Goal: Task Accomplishment & Management: Use online tool/utility

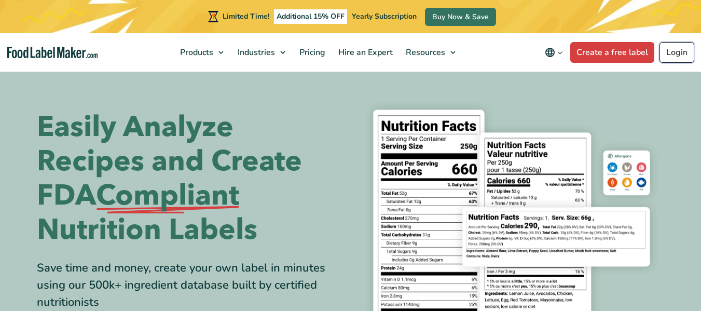
click at [682, 51] on link "Login" at bounding box center [677, 52] width 35 height 21
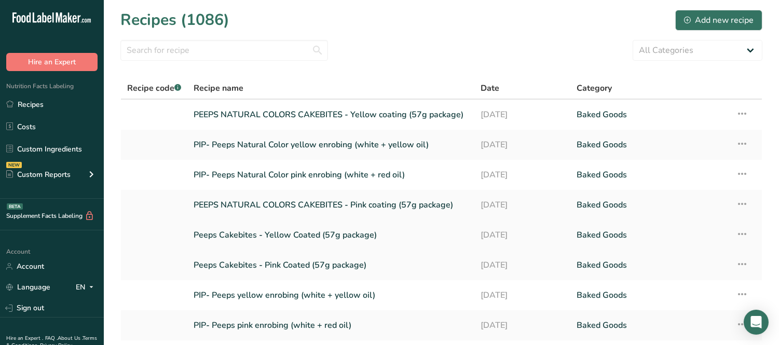
click at [280, 236] on link "Peeps Cakebites - Yellow Coated (57g package)" at bounding box center [331, 235] width 275 height 22
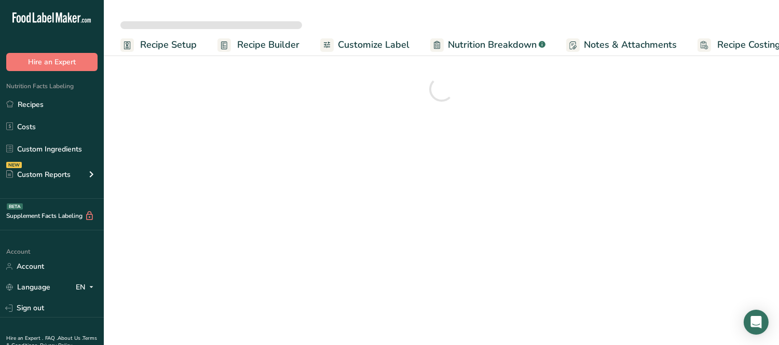
click at [386, 42] on span "Customize Label" at bounding box center [374, 45] width 72 height 14
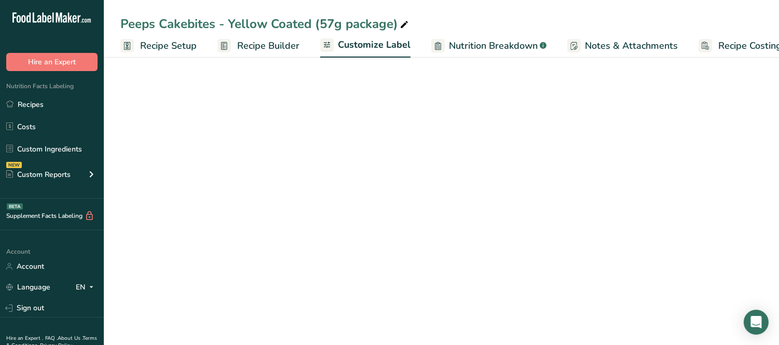
scroll to position [0, 19]
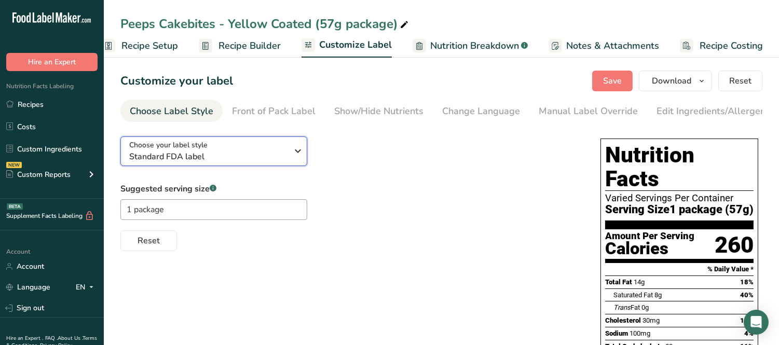
click at [248, 153] on span "Standard FDA label" at bounding box center [208, 157] width 158 height 12
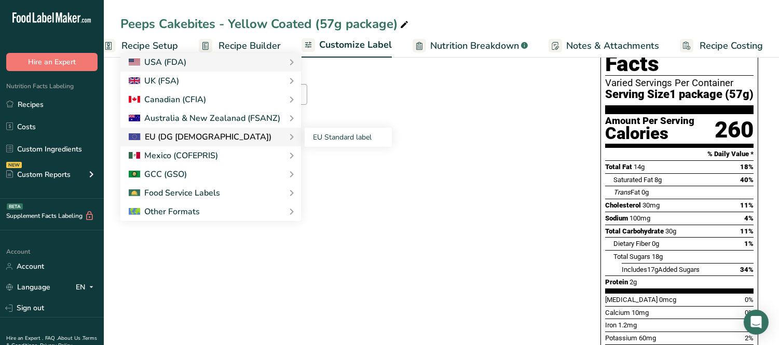
scroll to position [0, 0]
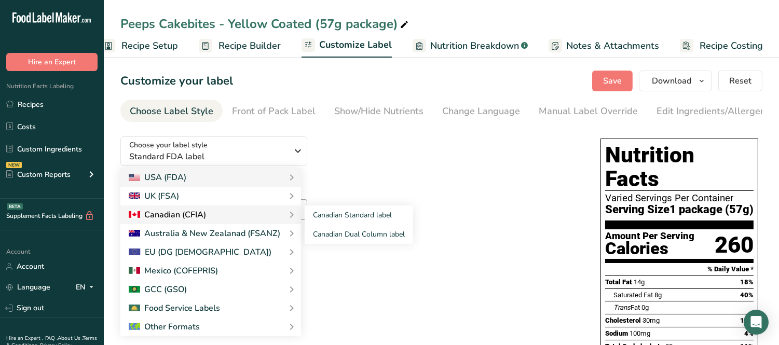
click at [255, 221] on div "Canadian (CFIA)" at bounding box center [211, 215] width 164 height 12
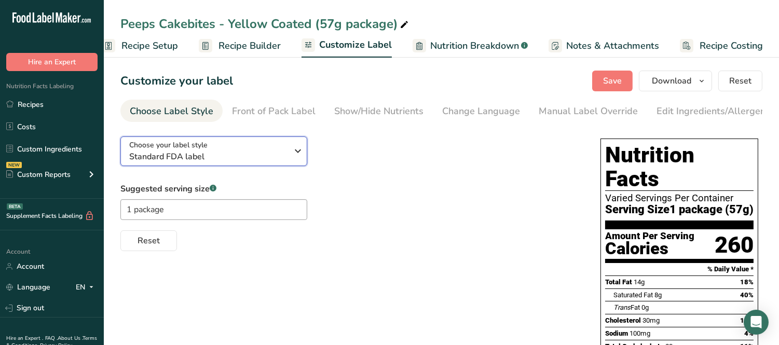
click at [265, 152] on div "Choose your label style Standard FDA label" at bounding box center [208, 151] width 158 height 23
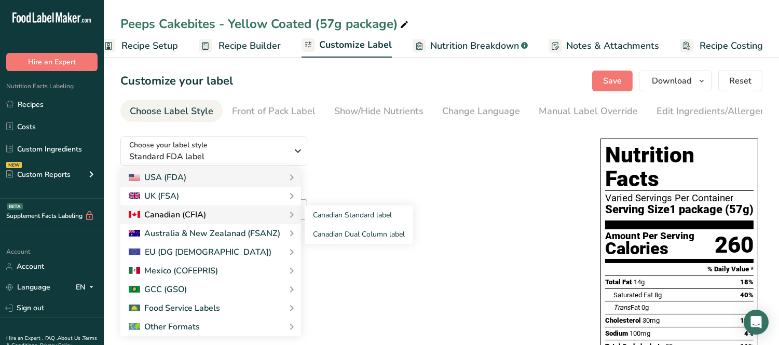
click at [200, 215] on div "Canadian (CFIA)" at bounding box center [167, 215] width 77 height 12
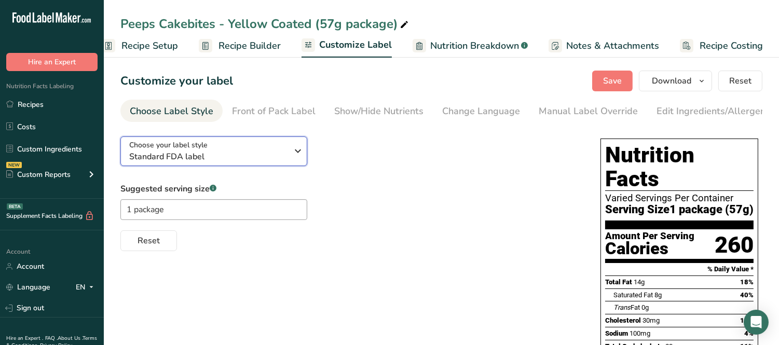
click at [273, 152] on div "Choose your label style Standard FDA label" at bounding box center [208, 151] width 158 height 23
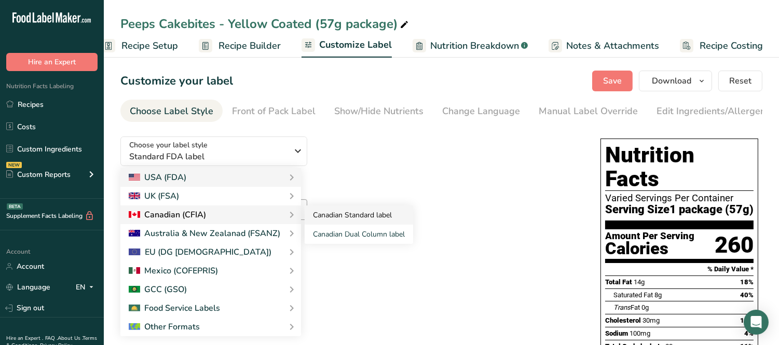
click at [355, 221] on link "Canadian Standard label" at bounding box center [359, 215] width 109 height 19
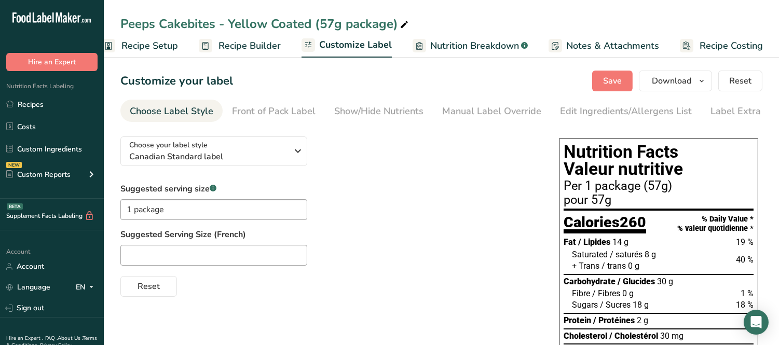
click at [358, 219] on link "Canadian Standard label" at bounding box center [359, 215] width 109 height 19
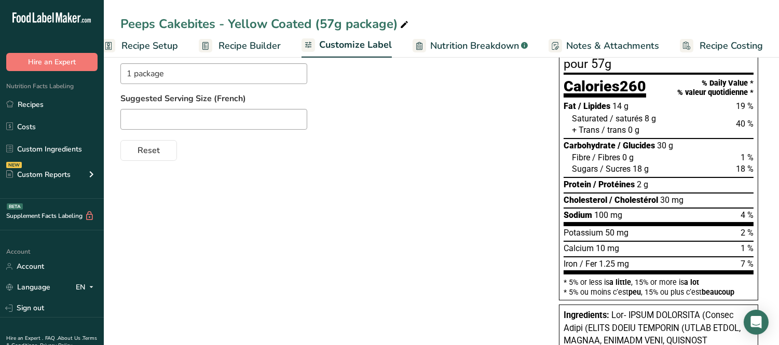
scroll to position [21, 0]
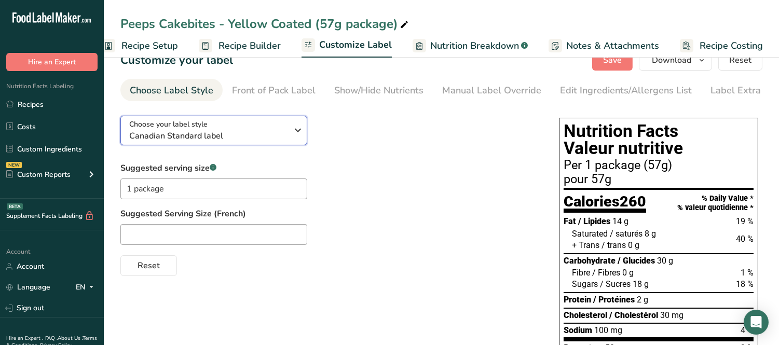
click at [213, 136] on span "Canadian Standard label" at bounding box center [208, 136] width 158 height 12
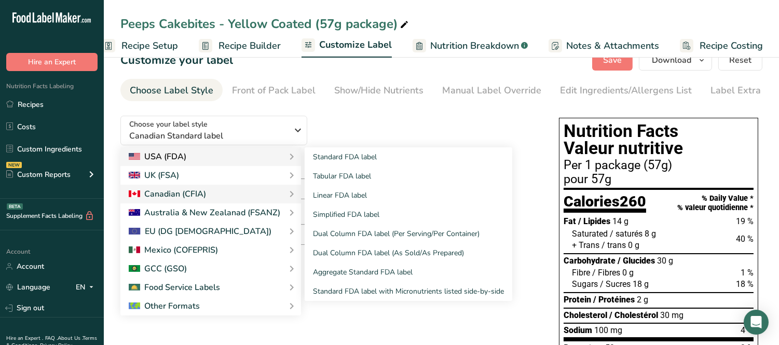
click at [177, 158] on div "USA (FDA)" at bounding box center [158, 157] width 58 height 12
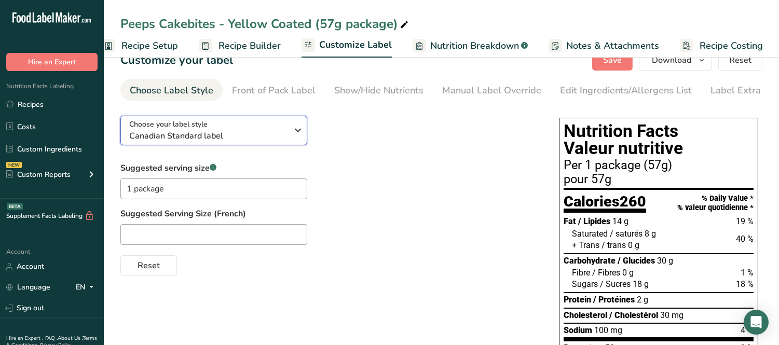
click at [260, 138] on span "Canadian Standard label" at bounding box center [208, 136] width 158 height 12
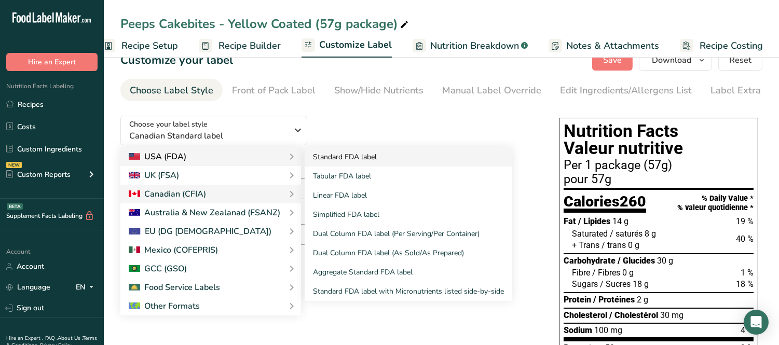
click at [380, 163] on link "Standard FDA label" at bounding box center [409, 156] width 208 height 19
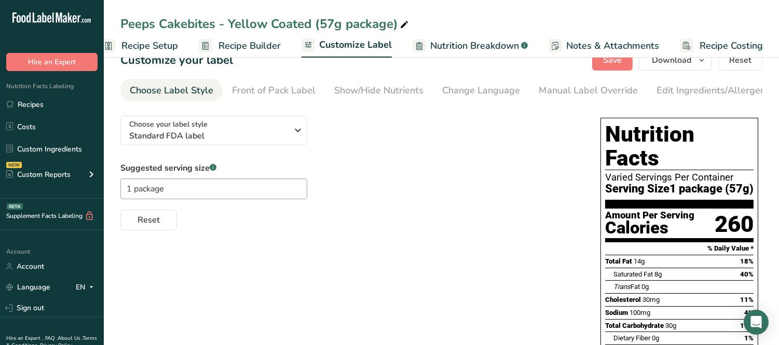
scroll to position [0, 0]
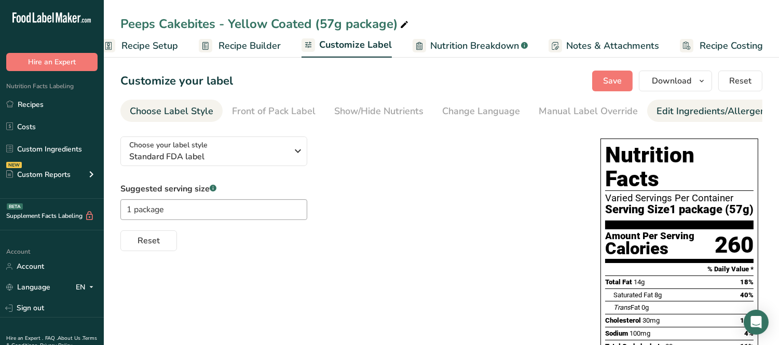
click at [681, 107] on div "Edit Ingredients/Allergens List" at bounding box center [723, 111] width 132 height 14
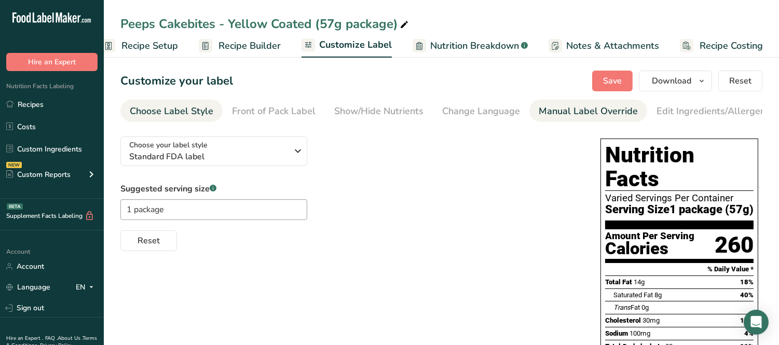
scroll to position [0, 112]
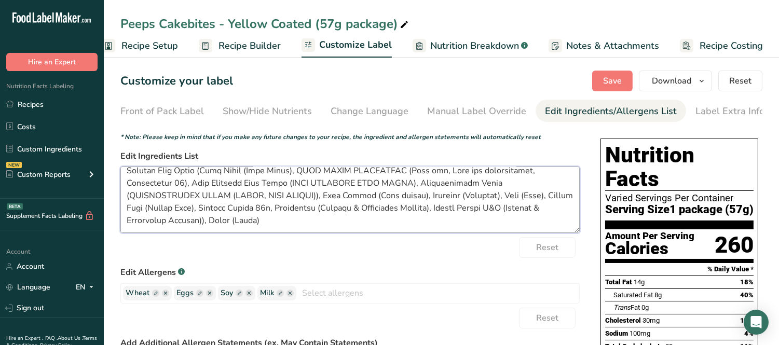
drag, startPoint x: 126, startPoint y: 179, endPoint x: 541, endPoint y: 307, distance: 434.7
click at [541, 307] on form "* Note: Please keep in mind that if you make any future changes to your recipe,…" at bounding box center [350, 300] width 460 height 336
paste textarea "ENRICHED WHEAT FLOUR (WHEAT FLOUR, NIACIN, REDUCED IRON, THIAMINE MONONITRATE, …"
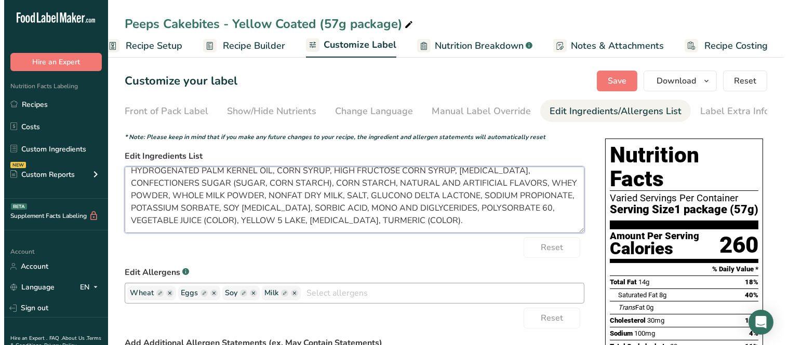
scroll to position [33, 0]
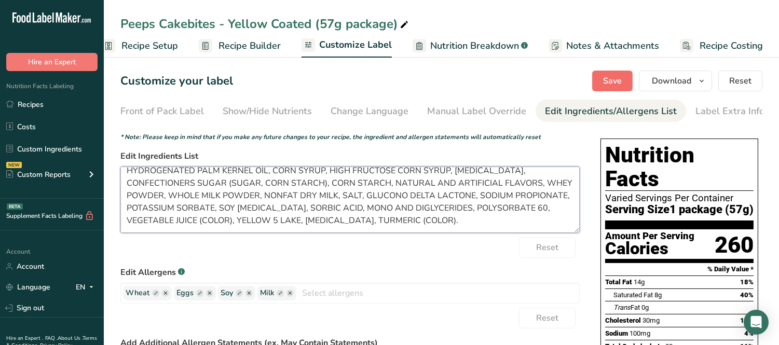
type textarea "ENRICHED WHEAT FLOUR (WHEAT FLOUR, NIACIN, REDUCED IRON, THIAMINE MONONITRATE, …"
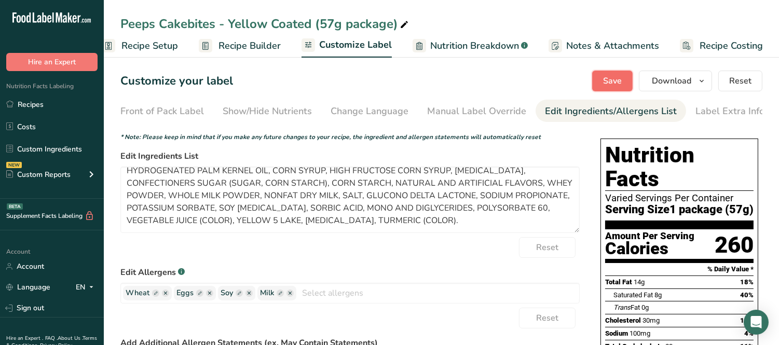
click at [606, 83] on span "Save" at bounding box center [612, 81] width 19 height 12
click at [670, 74] on button "Download" at bounding box center [675, 81] width 73 height 21
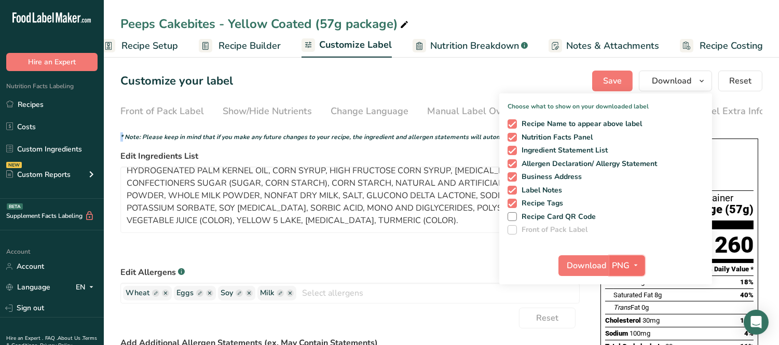
click at [621, 269] on span "PNG" at bounding box center [622, 266] width 18 height 12
click at [629, 336] on link "PDF" at bounding box center [628, 338] width 33 height 17
click at [598, 258] on button "Download" at bounding box center [584, 265] width 51 height 21
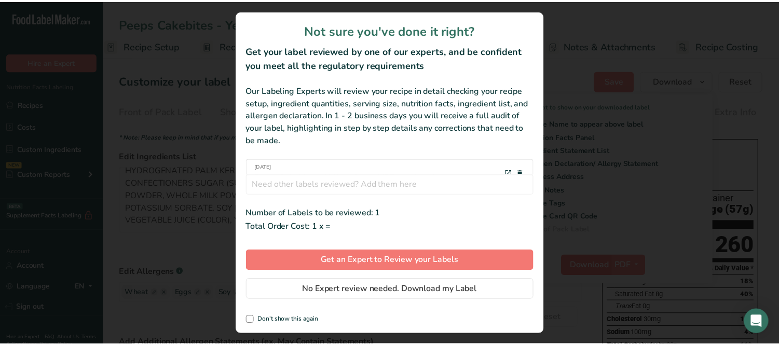
scroll to position [0, 10]
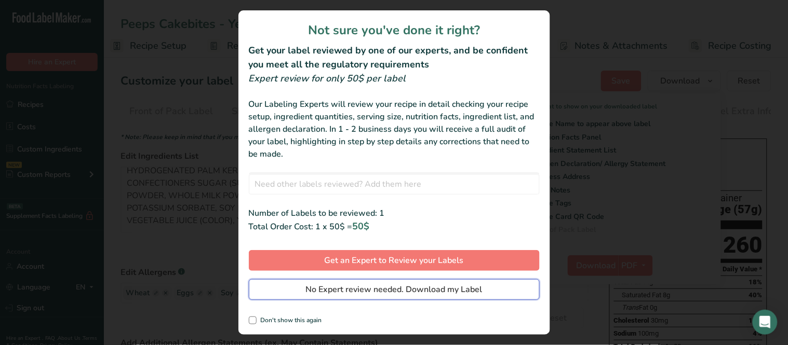
click at [434, 288] on span "No Expert review needed. Download my Label" at bounding box center [394, 289] width 177 height 12
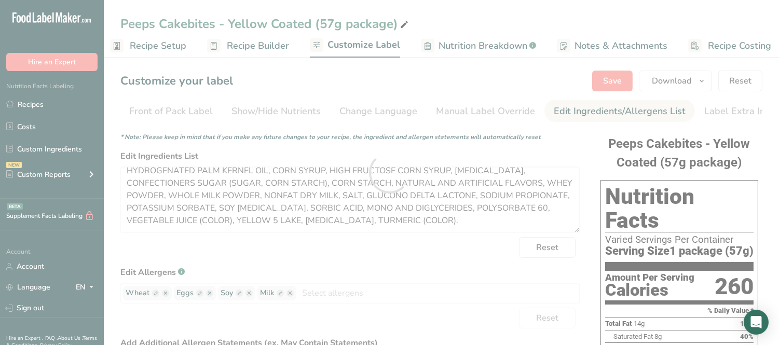
scroll to position [0, 0]
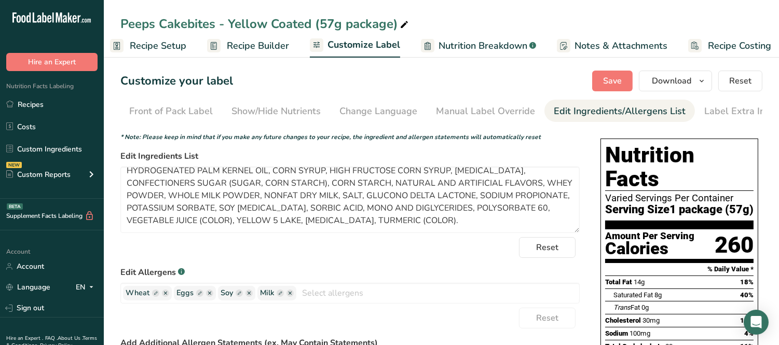
drag, startPoint x: 38, startPoint y: 105, endPoint x: 440, endPoint y: 99, distance: 401.9
click at [38, 105] on link "Recipes" at bounding box center [52, 104] width 104 height 20
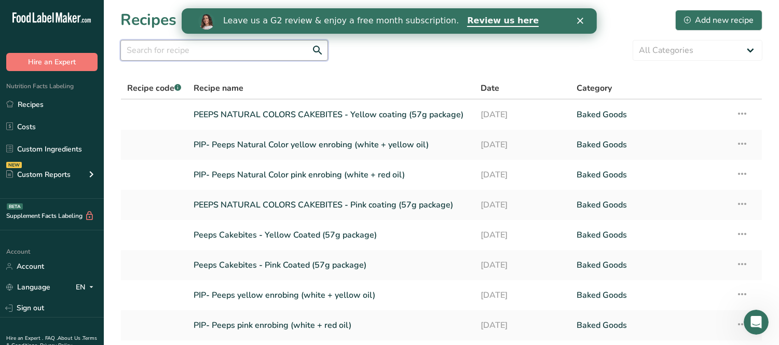
click at [271, 49] on input "text" at bounding box center [224, 50] width 208 height 21
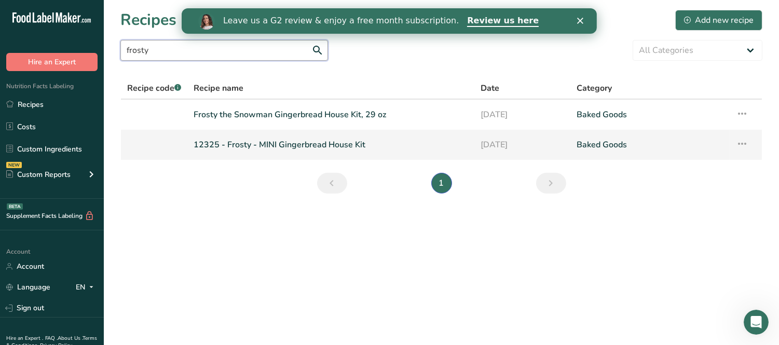
type input "frosty"
click at [287, 141] on link "12325 - Frosty - MINI Gingerbread House Kit" at bounding box center [331, 145] width 275 height 22
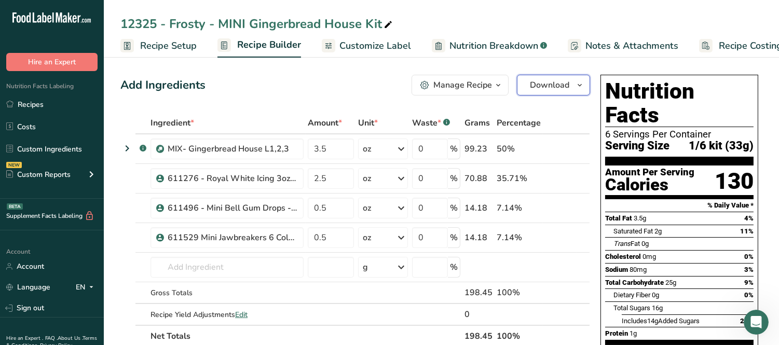
click at [553, 91] on button "Download" at bounding box center [553, 85] width 73 height 21
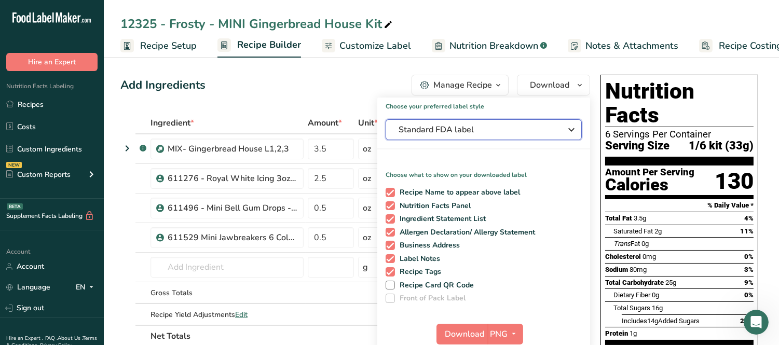
click at [472, 136] on span "Standard FDA label" at bounding box center [477, 130] width 156 height 12
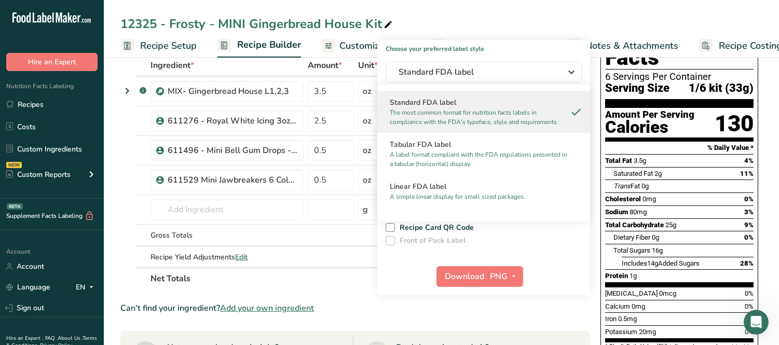
click at [513, 48] on h1 "Choose your preferred label style" at bounding box center [483, 46] width 213 height 13
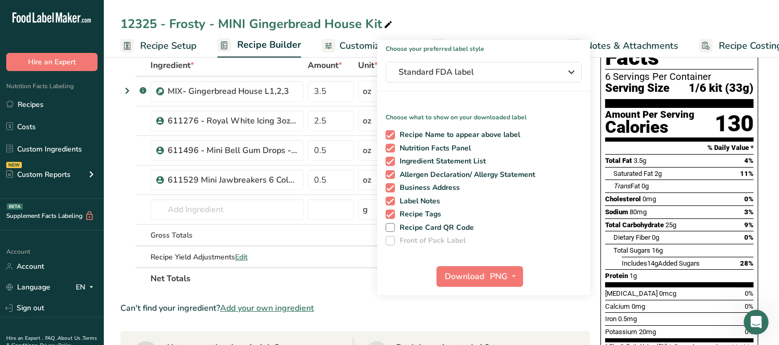
scroll to position [115, 0]
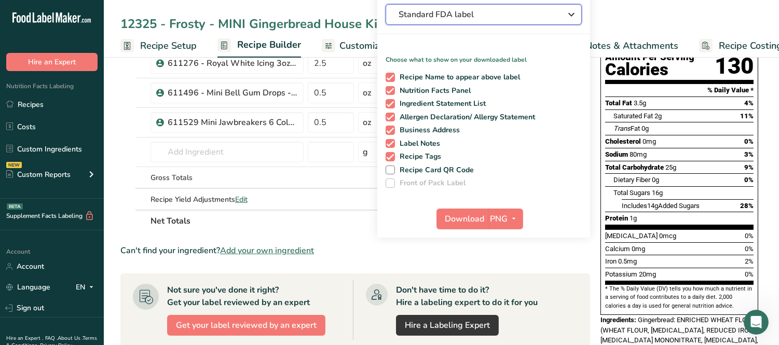
click at [463, 19] on span "Standard FDA label" at bounding box center [477, 14] width 156 height 12
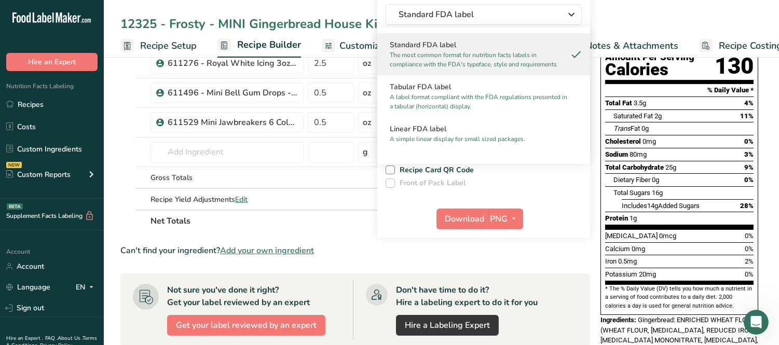
click at [307, 11] on div "12325 - Frosty - MINI Gingerbread House Kit Recipe Setup Recipe Builder Customi…" at bounding box center [441, 29] width 675 height 58
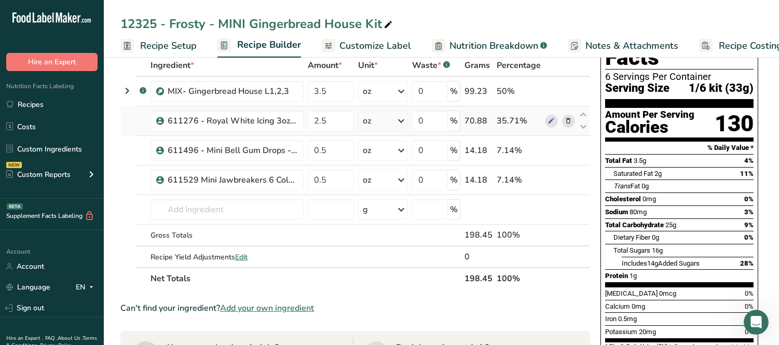
scroll to position [0, 0]
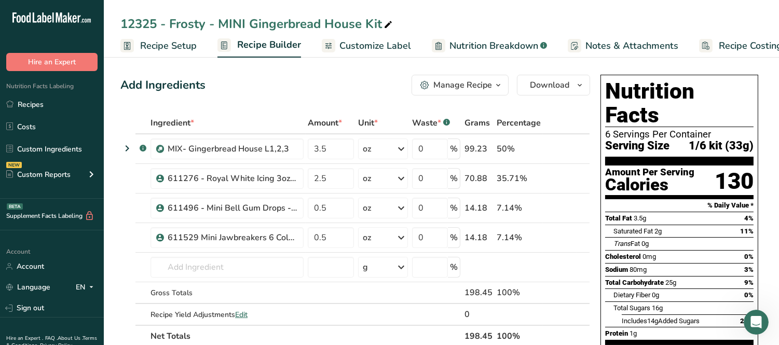
click at [381, 43] on span "Customize Label" at bounding box center [376, 46] width 72 height 14
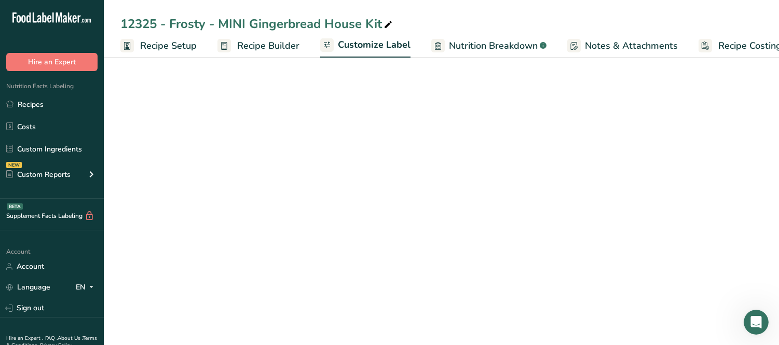
scroll to position [0, 19]
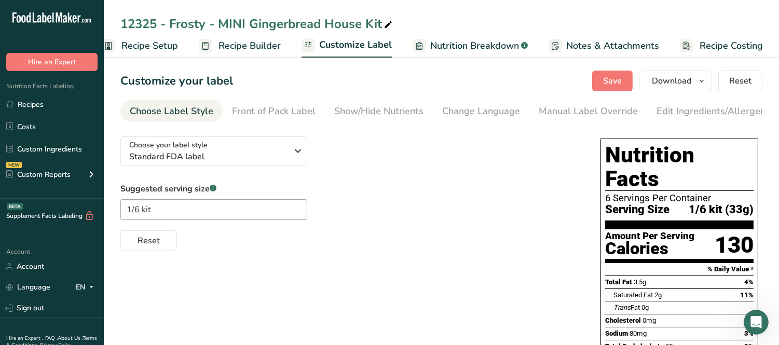
click at [235, 44] on span "Recipe Builder" at bounding box center [250, 46] width 62 height 14
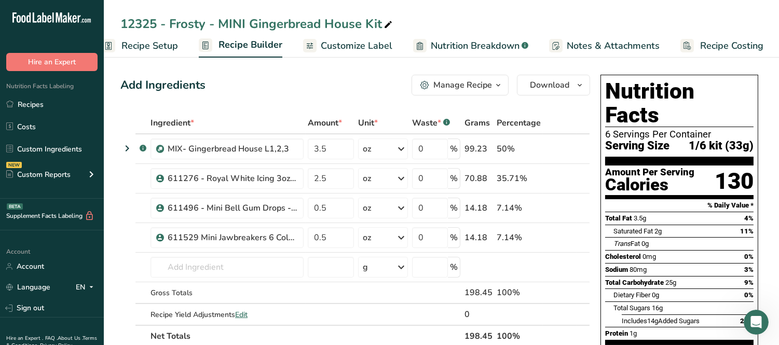
click at [461, 44] on span "Nutrition Breakdown" at bounding box center [475, 46] width 89 height 14
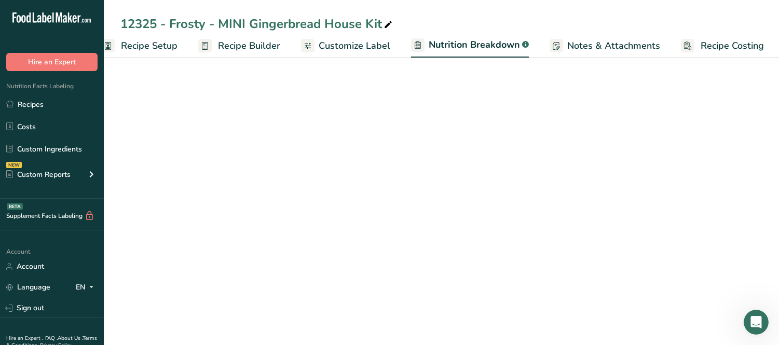
click at [374, 43] on span "Customize Label" at bounding box center [355, 46] width 72 height 14
select select "Calories"
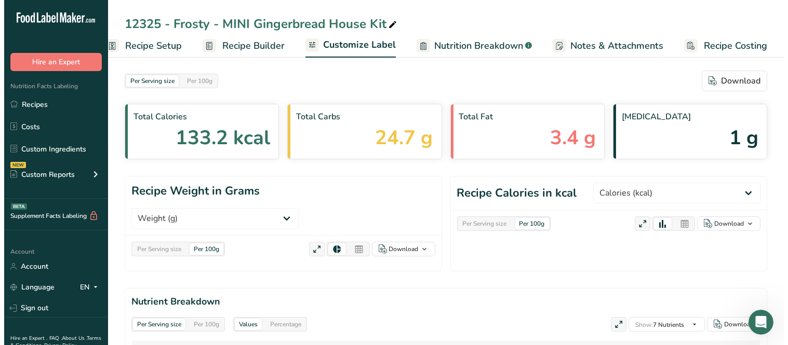
scroll to position [0, 19]
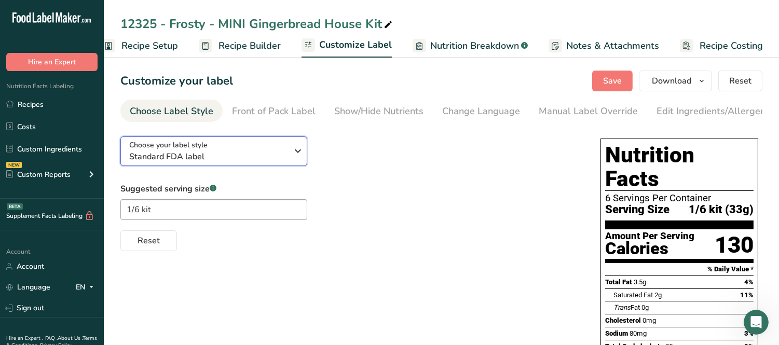
click at [236, 162] on span "Standard FDA label" at bounding box center [208, 157] width 158 height 12
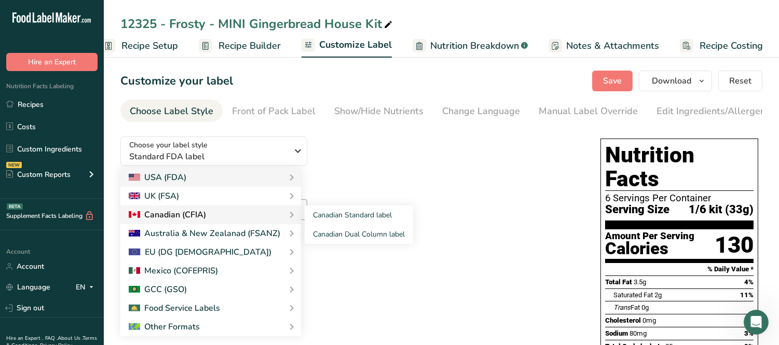
click at [196, 215] on div "Canadian (CFIA)" at bounding box center [167, 215] width 77 height 12
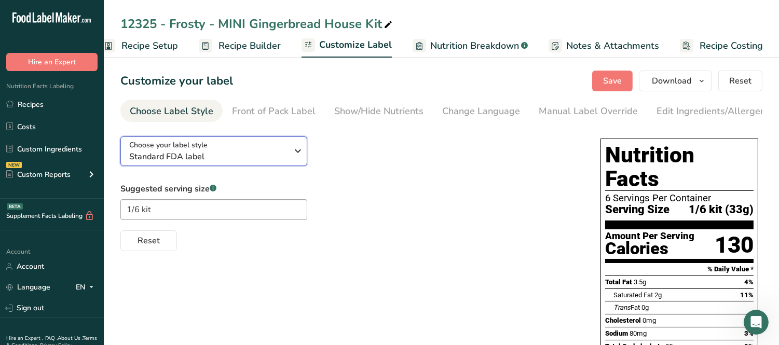
click at [242, 163] on span "Standard FDA label" at bounding box center [208, 157] width 158 height 12
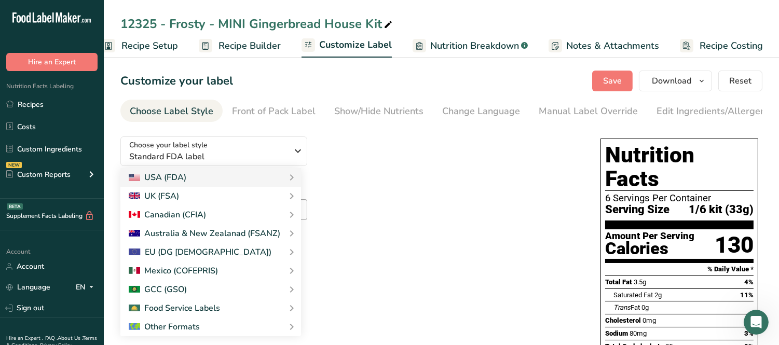
click at [0, 0] on link "Canadian Standard label" at bounding box center [0, 0] width 0 height 0
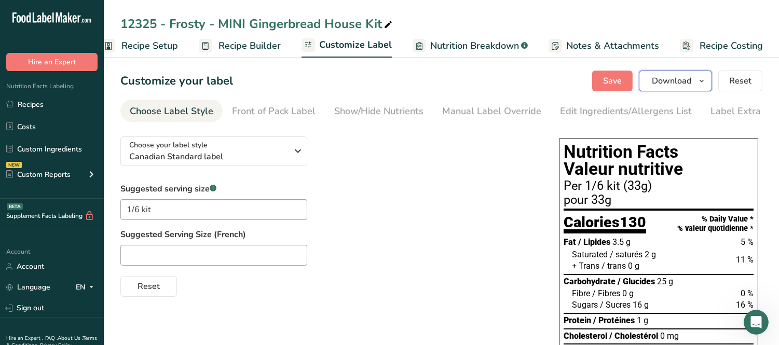
click at [662, 84] on span "Download" at bounding box center [671, 81] width 39 height 12
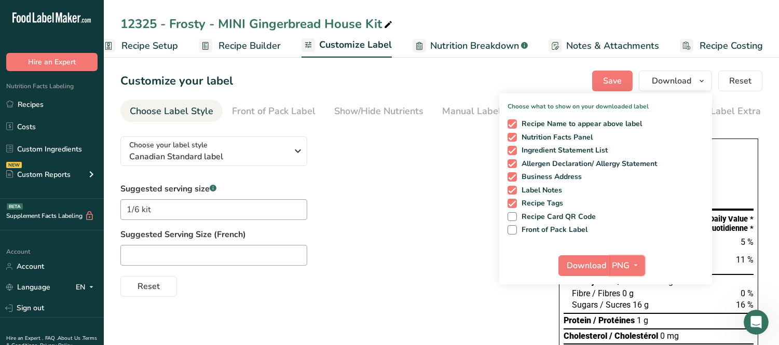
drag, startPoint x: 621, startPoint y: 265, endPoint x: 557, endPoint y: 238, distance: 70.0
click at [561, 241] on div "Choose what to show on your downloaded label Recipe Name to appear above label …" at bounding box center [605, 188] width 213 height 191
click at [518, 228] on span "Front of Pack Label" at bounding box center [552, 229] width 71 height 9
click at [515, 228] on input "Front of Pack Label" at bounding box center [511, 229] width 7 height 7
checkbox input "true"
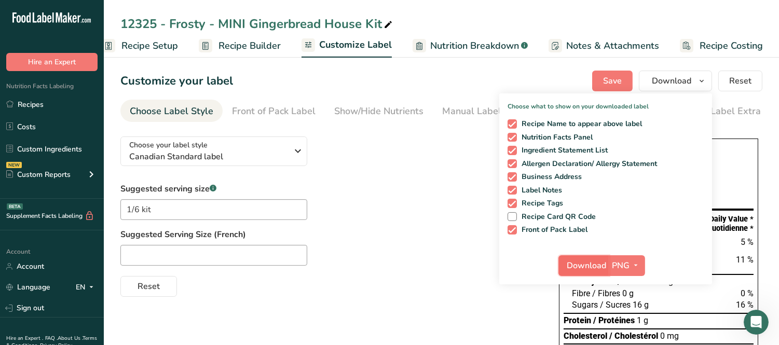
click at [606, 266] on span "Download" at bounding box center [586, 266] width 39 height 12
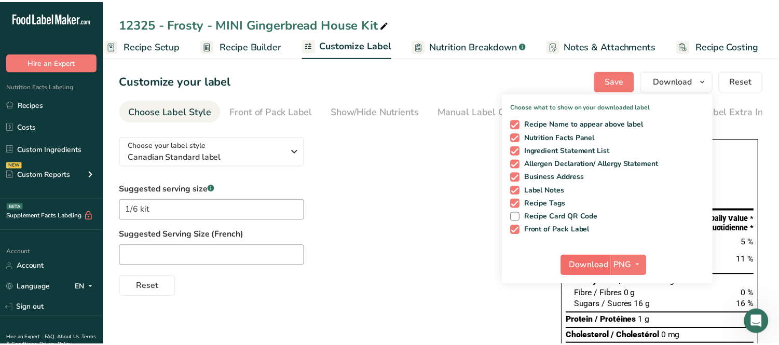
scroll to position [0, 10]
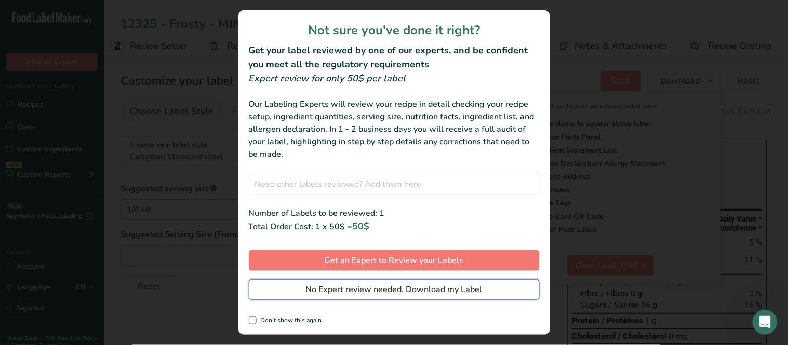
click at [429, 285] on span "No Expert review needed. Download my Label" at bounding box center [394, 289] width 177 height 12
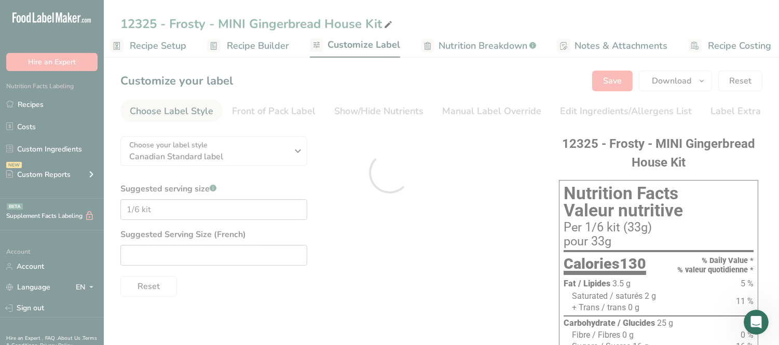
click at [450, 285] on div at bounding box center [389, 172] width 779 height 345
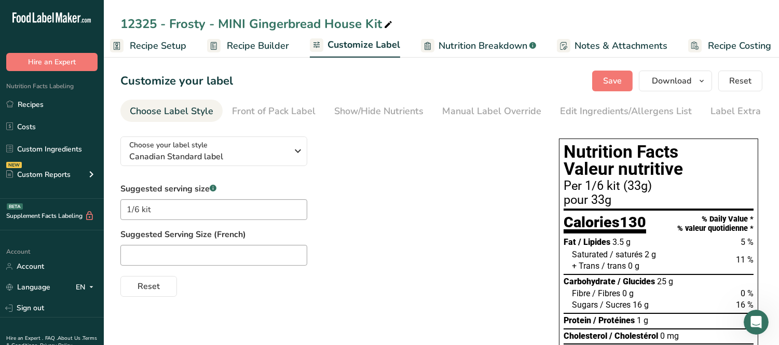
click at [231, 49] on span "Recipe Builder" at bounding box center [258, 46] width 62 height 14
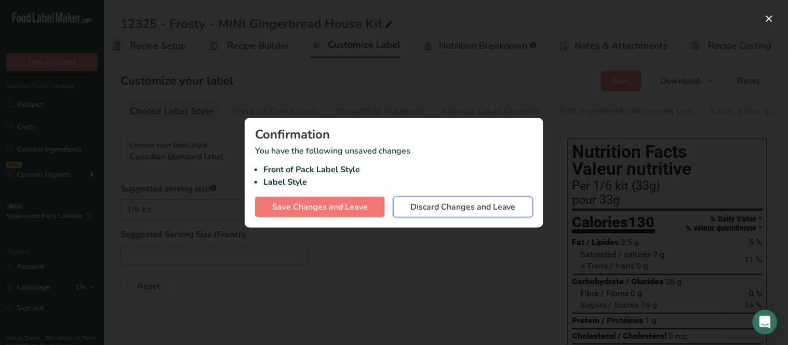
click at [429, 213] on button "Discard Changes and Leave" at bounding box center [463, 207] width 140 height 21
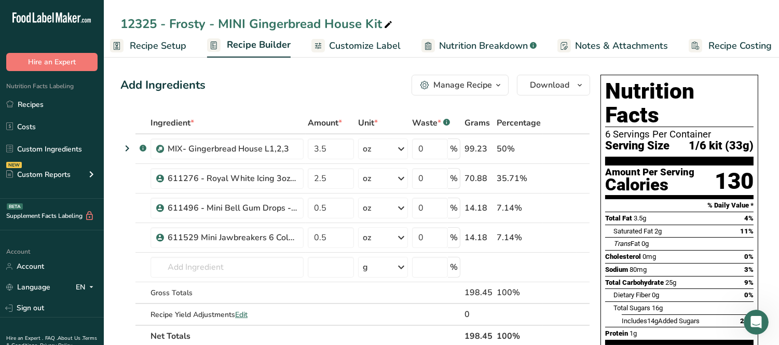
click at [178, 48] on span "Recipe Setup" at bounding box center [158, 46] width 57 height 14
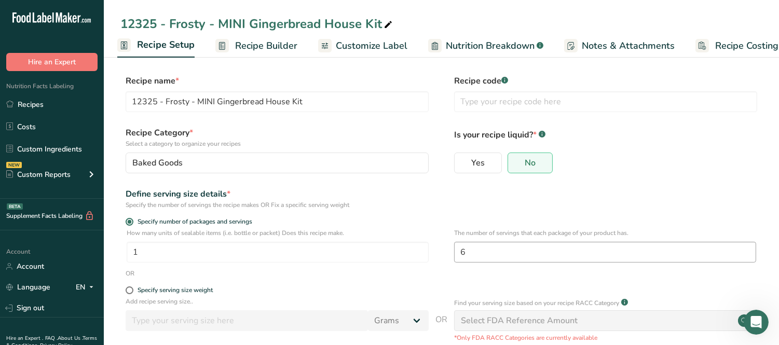
scroll to position [58, 0]
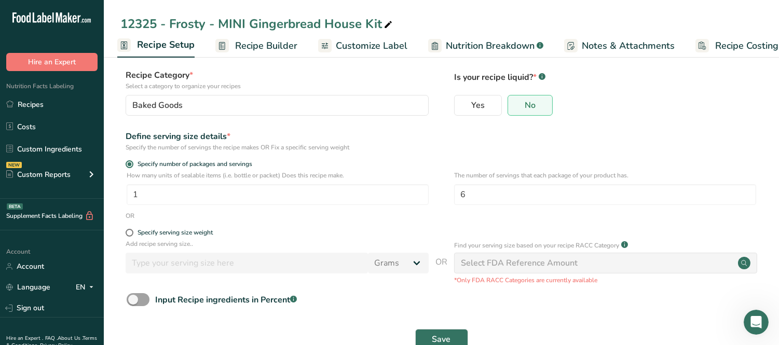
click at [529, 271] on div "Select FDA Reference Amount" at bounding box center [605, 263] width 303 height 21
click at [86, 112] on link "Recipes" at bounding box center [52, 104] width 104 height 20
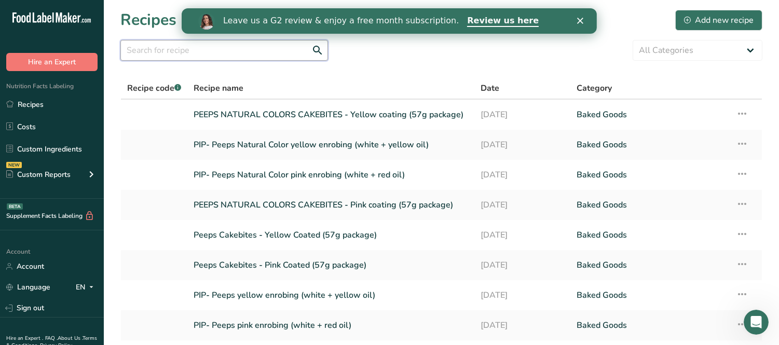
click at [234, 50] on input "text" at bounding box center [224, 50] width 208 height 21
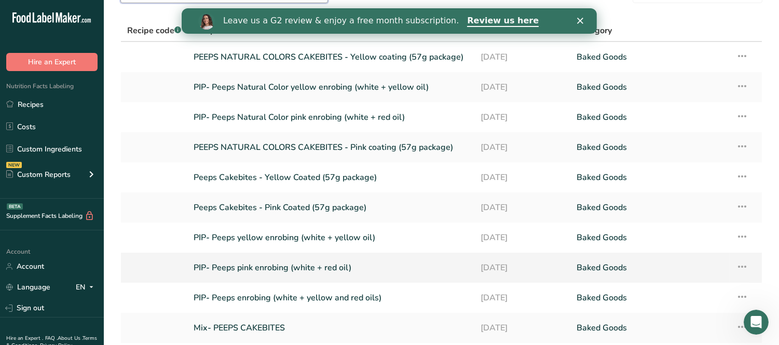
scroll to position [115, 0]
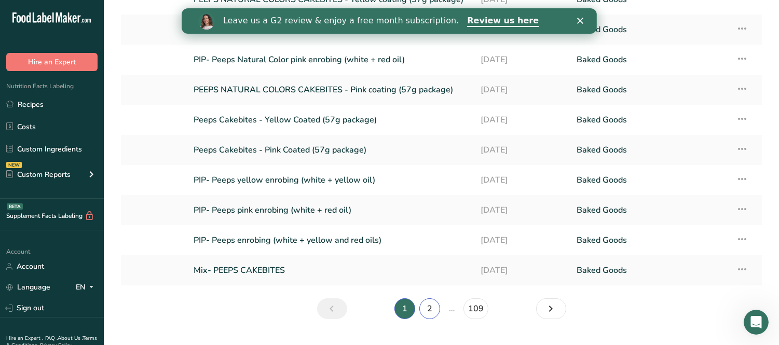
click at [427, 307] on link "2" at bounding box center [430, 309] width 21 height 21
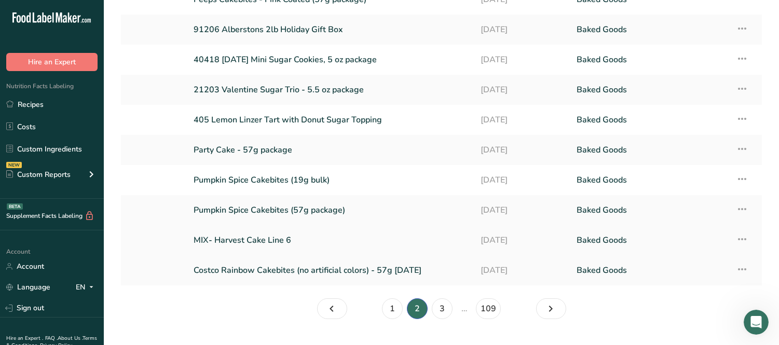
scroll to position [58, 0]
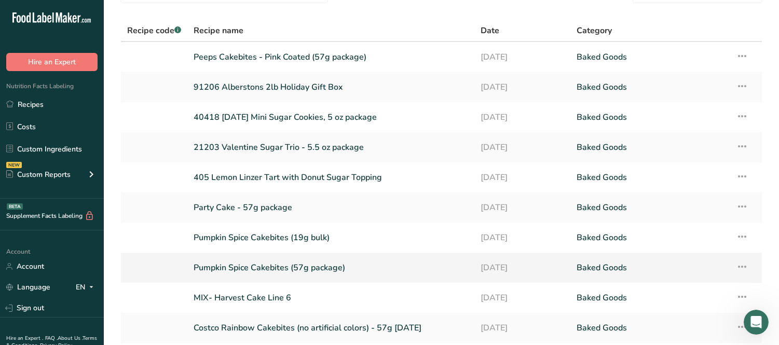
click at [332, 270] on link "Pumpkin Spice Cakebites (57g package)" at bounding box center [331, 268] width 275 height 22
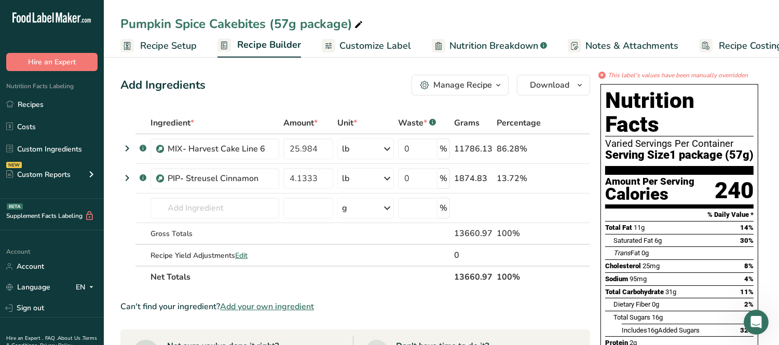
click at [388, 50] on span "Customize Label" at bounding box center [376, 46] width 72 height 14
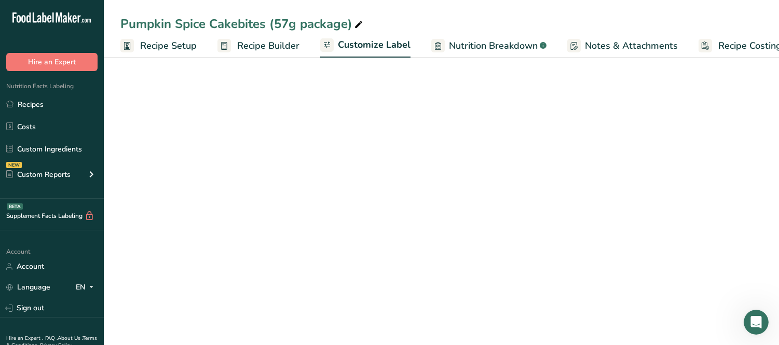
scroll to position [0, 19]
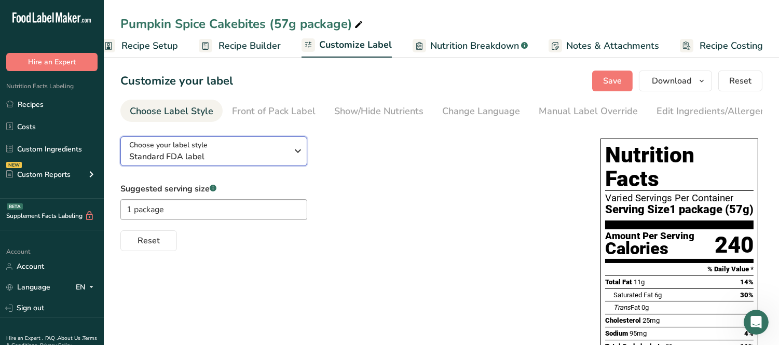
click at [236, 154] on span "Standard FDA label" at bounding box center [208, 157] width 158 height 12
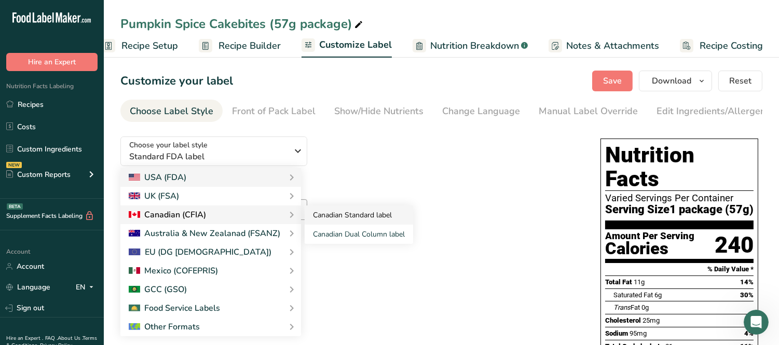
click at [332, 219] on link "Canadian Standard label" at bounding box center [359, 215] width 109 height 19
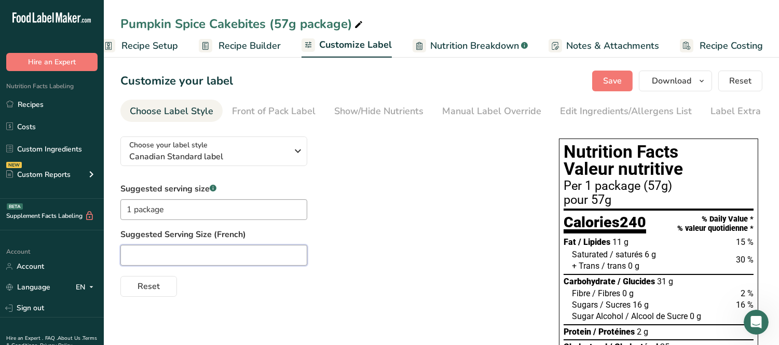
click at [267, 252] on input "text" at bounding box center [213, 255] width 187 height 21
type input "30"
click at [438, 221] on div "Suggested serving size .a-a{fill:#347362;}.b-a{fill:#fff;} 1 package Suggested …" at bounding box center [329, 240] width 418 height 114
click at [667, 89] on button "Download" at bounding box center [675, 81] width 73 height 21
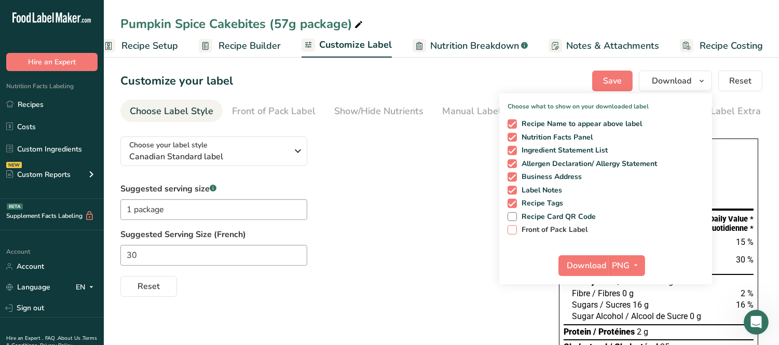
click at [511, 225] on span at bounding box center [512, 229] width 9 height 9
click at [511, 226] on input "Front of Pack Label" at bounding box center [511, 229] width 7 height 7
checkbox input "true"
click at [591, 260] on span "Download" at bounding box center [586, 266] width 39 height 12
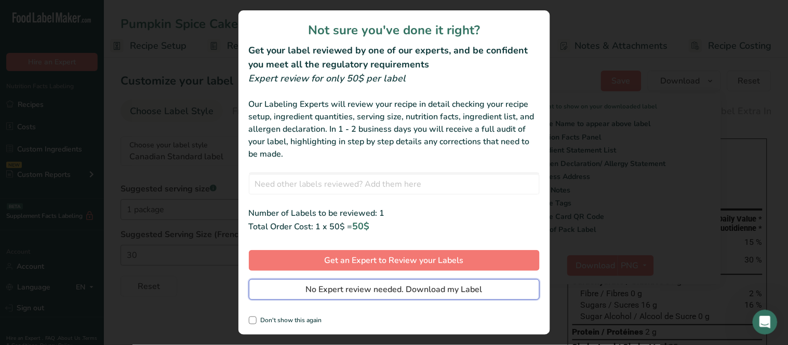
click at [365, 287] on span "No Expert review needed. Download my Label" at bounding box center [394, 289] width 177 height 12
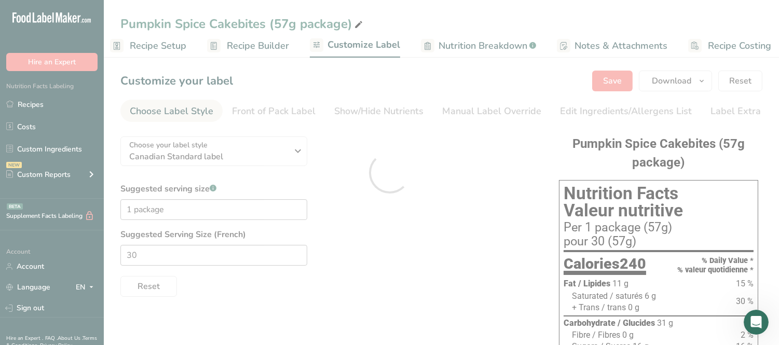
scroll to position [0, 0]
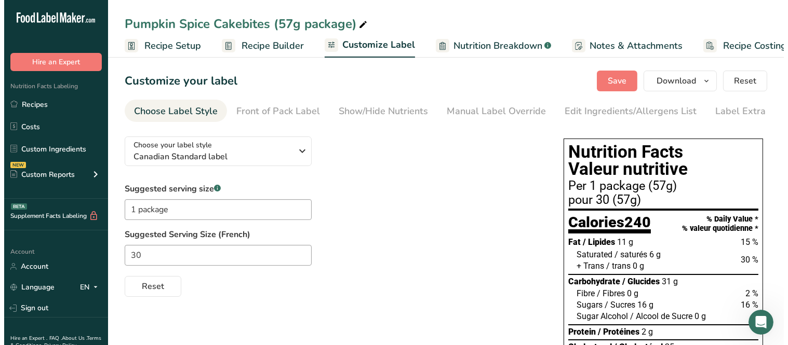
scroll to position [0, 10]
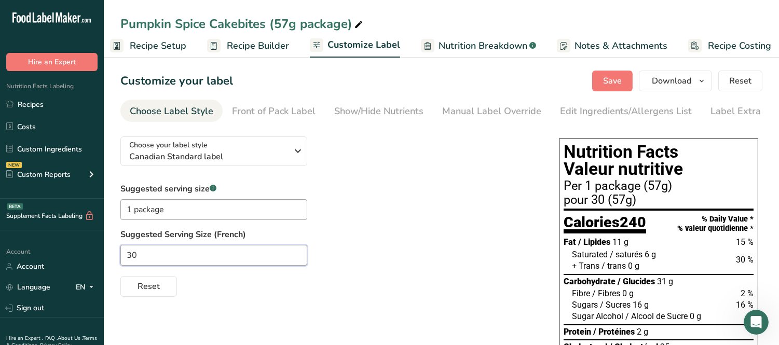
drag, startPoint x: 188, startPoint y: 257, endPoint x: 89, endPoint y: 256, distance: 99.2
click at [424, 225] on div "Suggested serving size .a-a{fill:#347362;}.b-a{fill:#fff;} 1 package Suggested …" at bounding box center [329, 240] width 418 height 114
click at [175, 49] on span "Recipe Setup" at bounding box center [158, 46] width 57 height 14
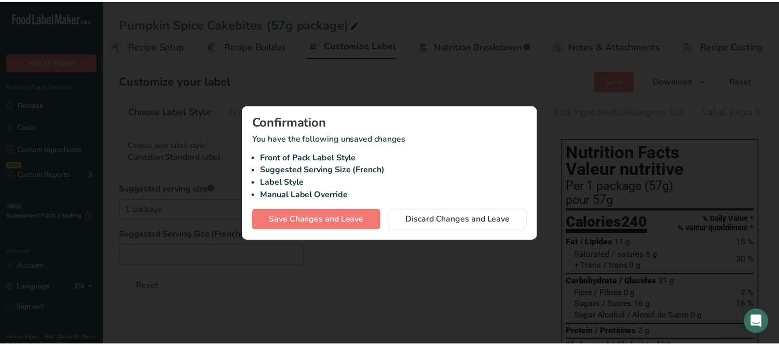
scroll to position [0, 3]
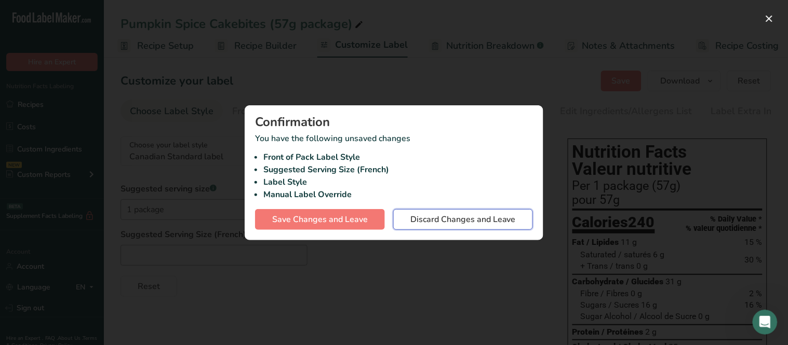
click at [461, 219] on span "Discard Changes and Leave" at bounding box center [462, 219] width 105 height 12
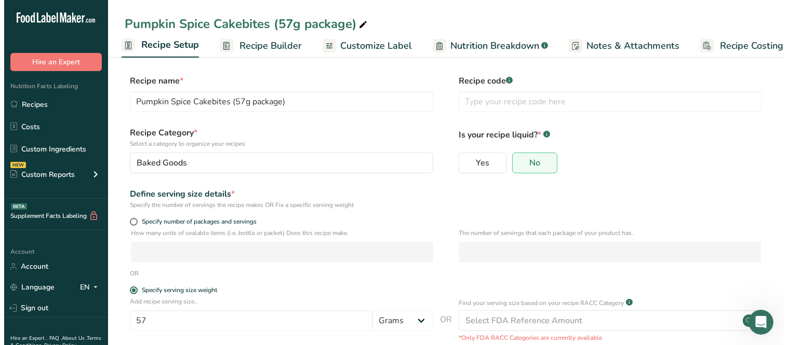
scroll to position [58, 0]
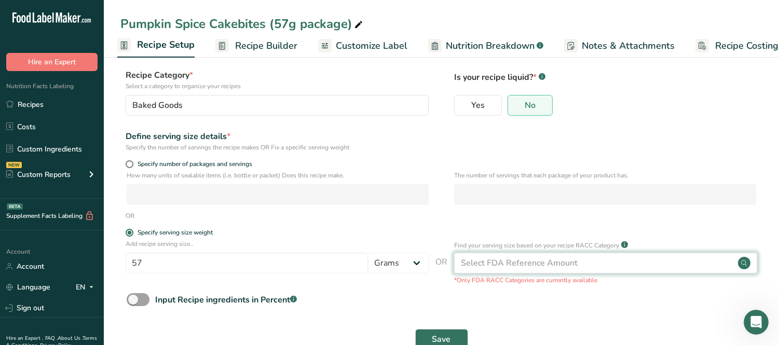
click at [524, 269] on div "Select FDA Reference Amount" at bounding box center [519, 263] width 117 height 12
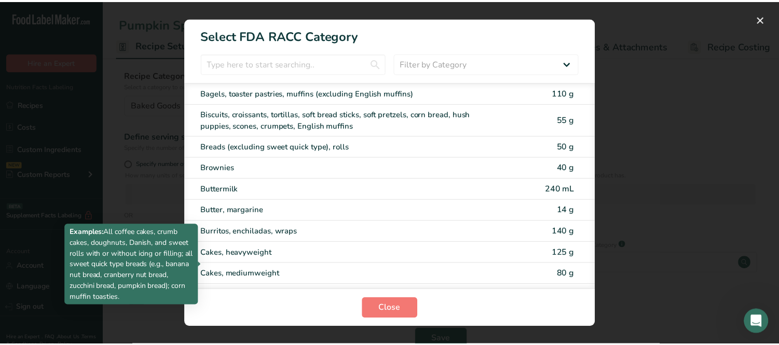
scroll to position [115, 0]
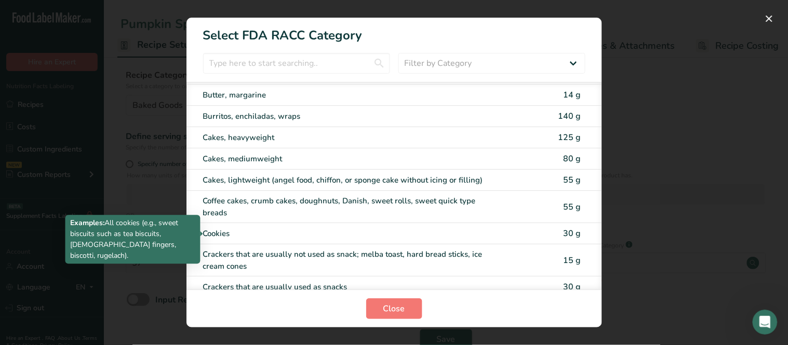
click at [287, 234] on div "Cookies" at bounding box center [350, 234] width 295 height 12
type input "30"
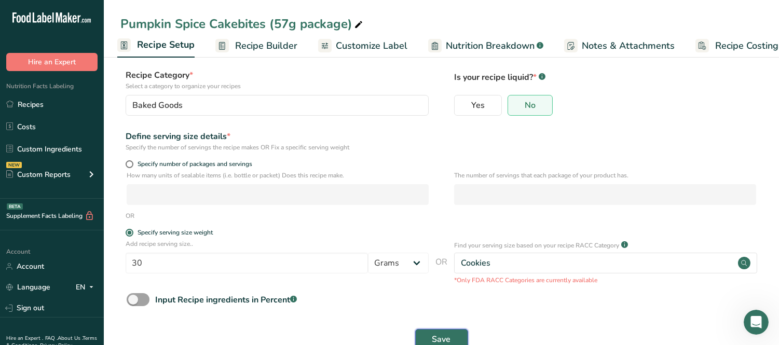
click at [440, 335] on span "Save" at bounding box center [442, 339] width 19 height 12
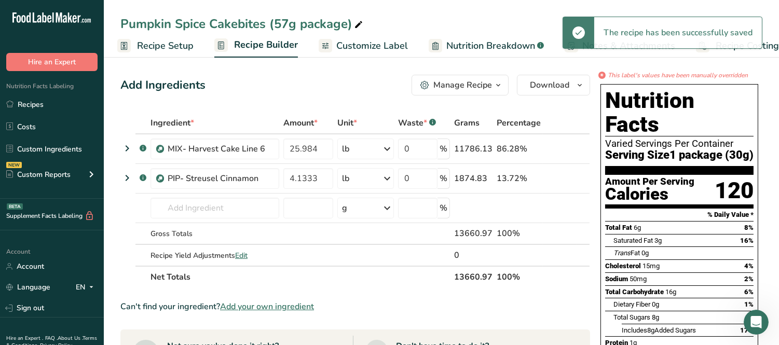
click at [368, 51] on span "Customize Label" at bounding box center [372, 46] width 72 height 14
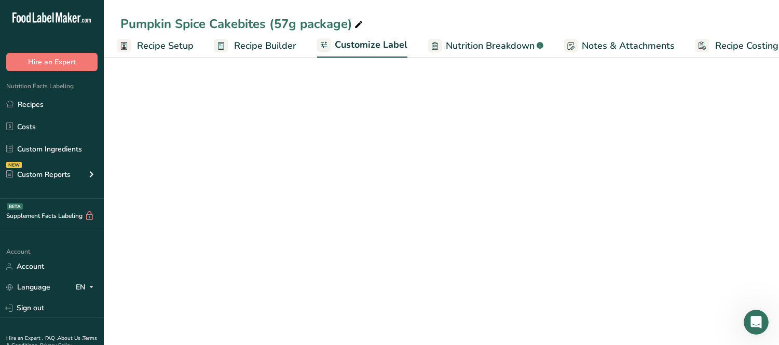
scroll to position [0, 19]
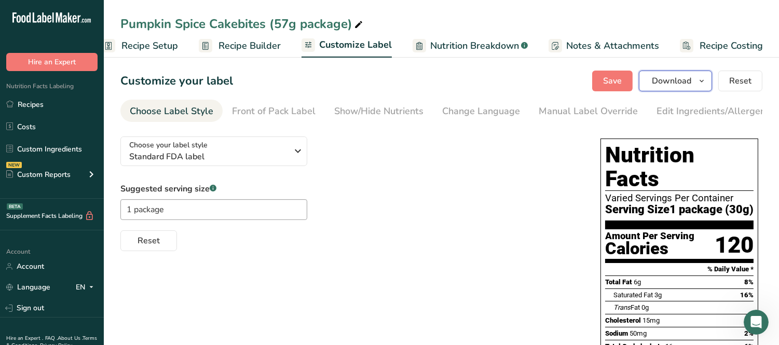
click at [672, 87] on button "Download" at bounding box center [675, 81] width 73 height 21
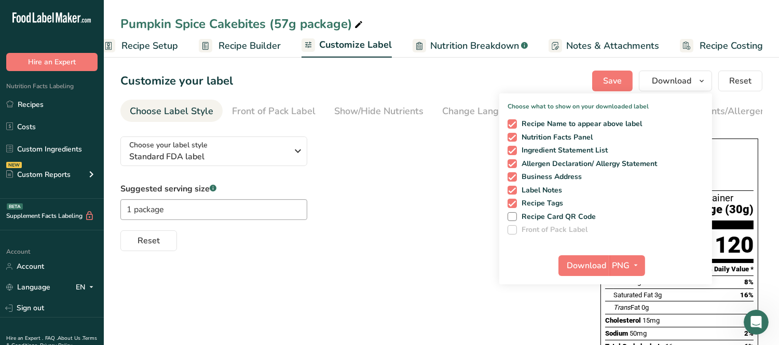
click at [512, 230] on span at bounding box center [512, 229] width 9 height 9
click at [368, 201] on div "Suggested serving size .a-a{fill:#347362;}.b-a{fill:#fff;} 1 package Reset" at bounding box center [350, 217] width 460 height 69
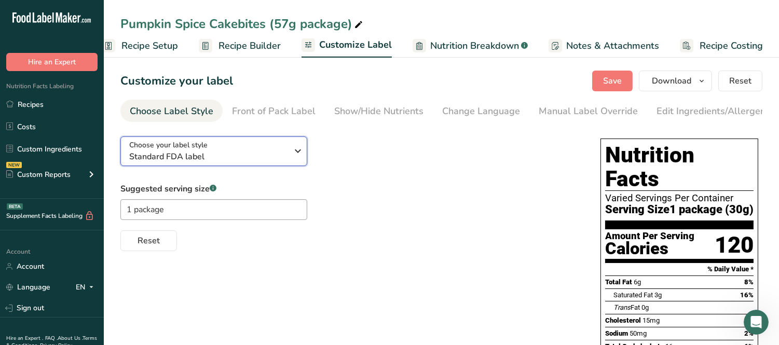
click at [300, 164] on button "Choose your label style Standard FDA label" at bounding box center [213, 152] width 187 height 30
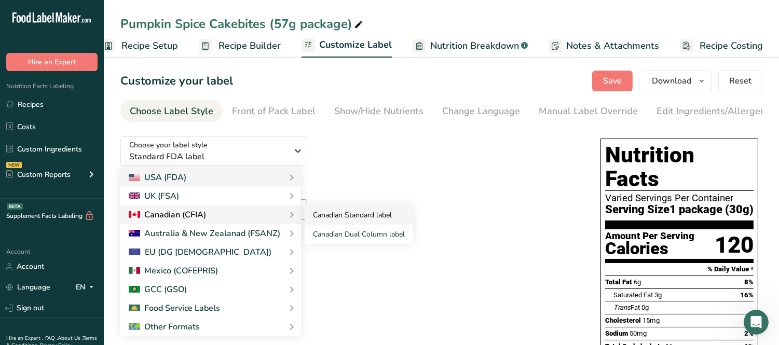
click at [322, 221] on link "Canadian Standard label" at bounding box center [359, 215] width 109 height 19
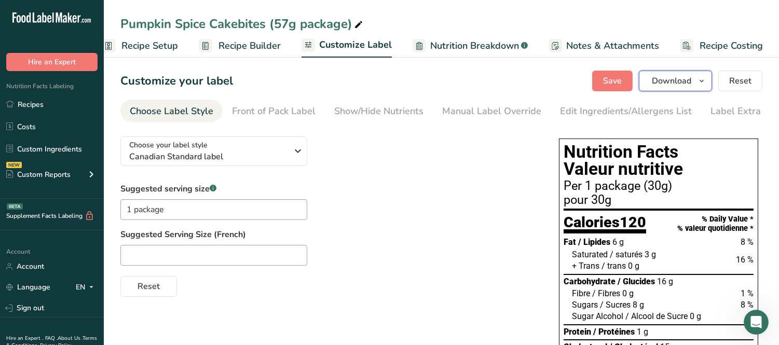
click at [660, 80] on span "Download" at bounding box center [671, 81] width 39 height 12
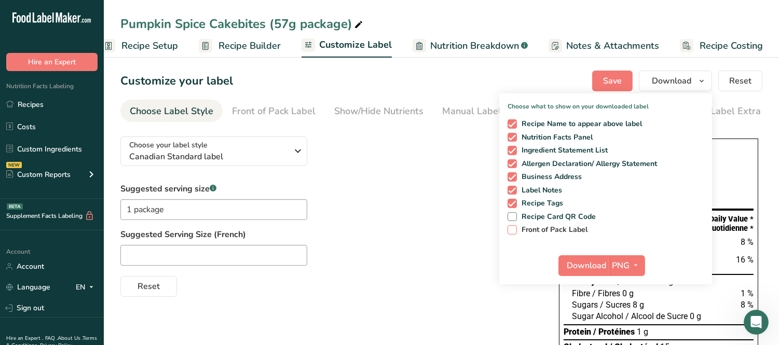
click at [530, 232] on span "Front of Pack Label" at bounding box center [552, 229] width 71 height 9
click at [515, 232] on input "Front of Pack Label" at bounding box center [511, 229] width 7 height 7
checkbox input "true"
click at [593, 268] on span "Download" at bounding box center [586, 266] width 39 height 12
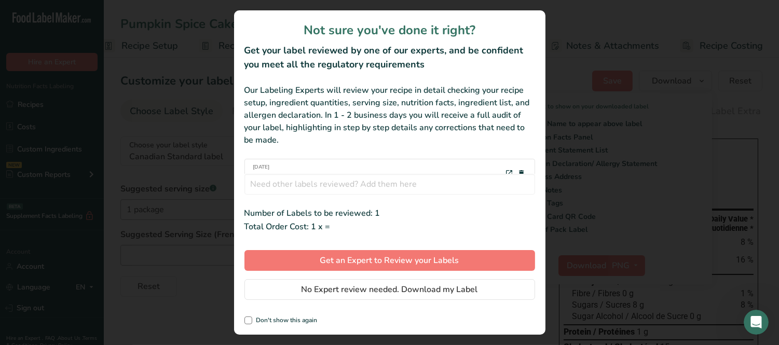
scroll to position [0, 10]
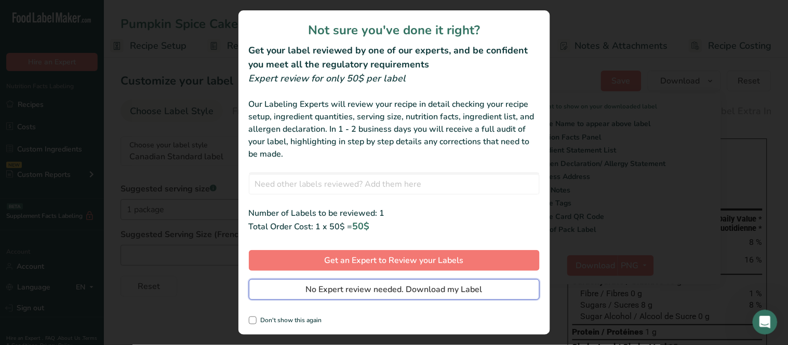
click at [442, 296] on span "No Expert review needed. Download my Label" at bounding box center [394, 289] width 177 height 12
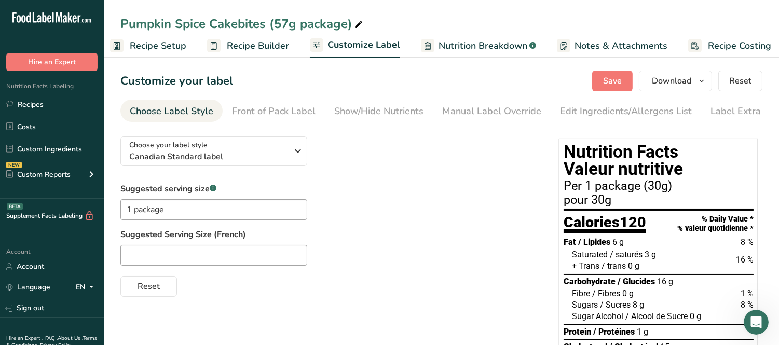
click at [493, 182] on div "Choose your label style Canadian Standard label USA (FDA) Standard FDA label Ta…" at bounding box center [329, 212] width 418 height 169
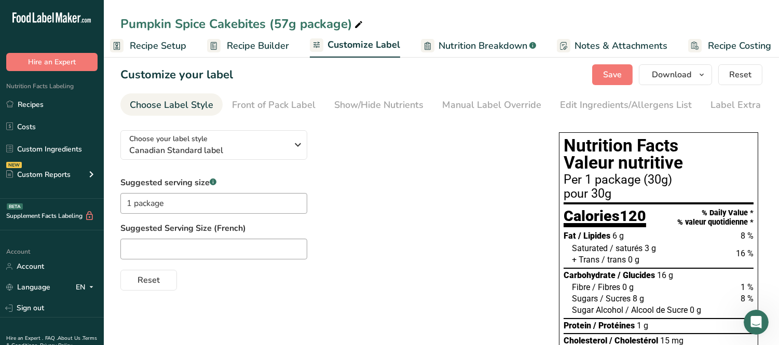
scroll to position [0, 0]
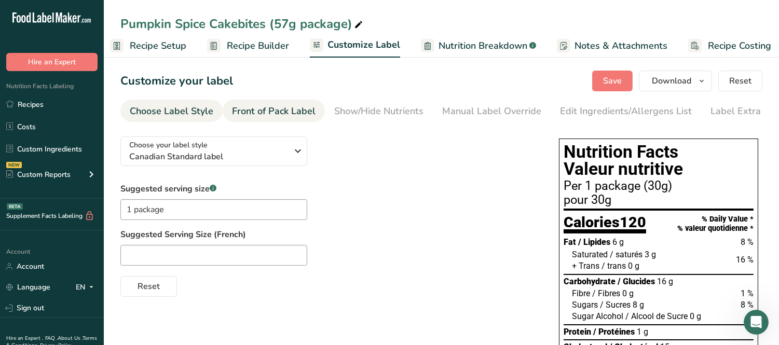
click at [293, 113] on div "Front of Pack Label" at bounding box center [274, 111] width 84 height 14
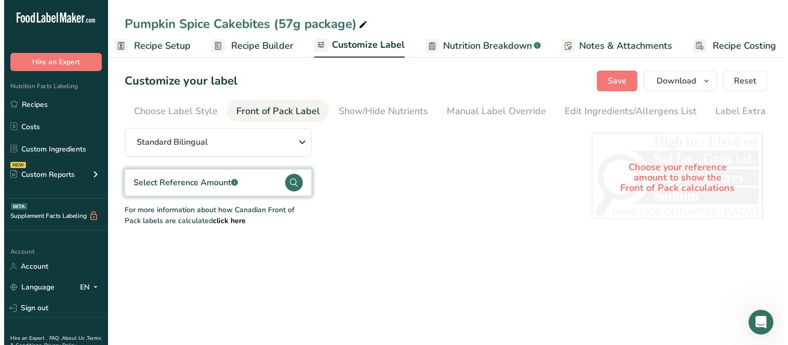
scroll to position [0, 16]
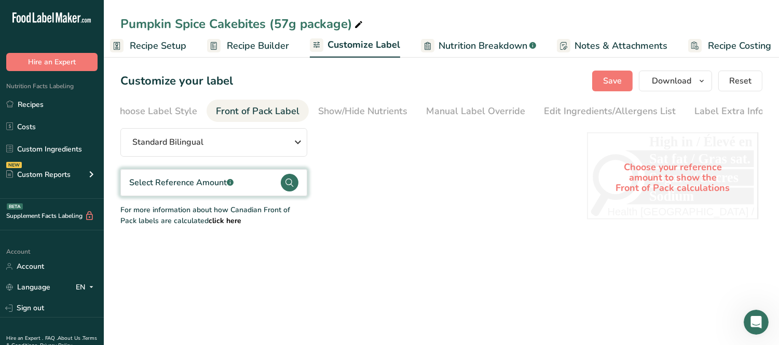
click at [274, 180] on div "Select Reference Amount .a-a{fill:#347362;}.b-a{fill:#fff;}" at bounding box center [213, 182] width 187 height 27
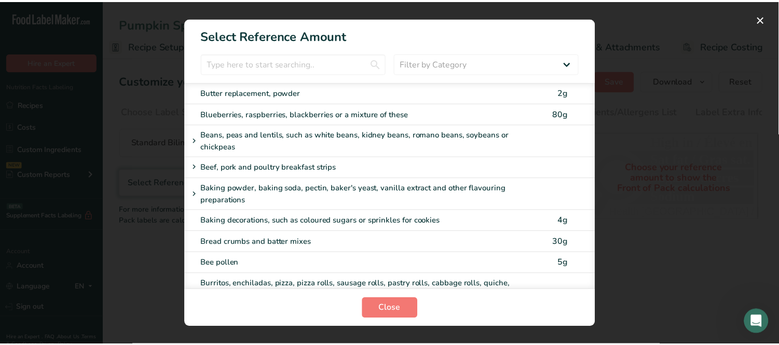
scroll to position [461, 0]
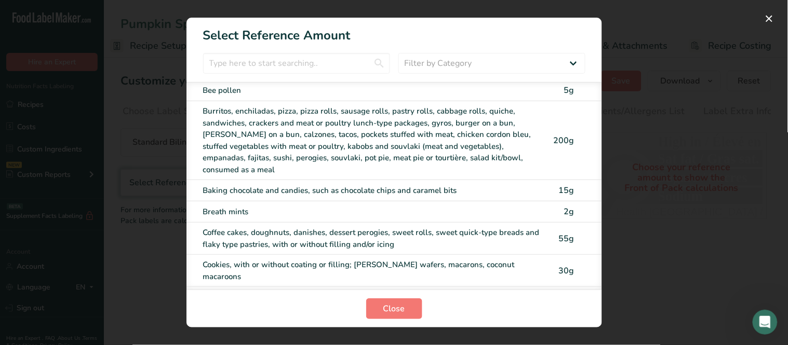
click at [248, 259] on div "Cookies, with or without coating or filling; graham wafers, macarons, coconut m…" at bounding box center [372, 270] width 339 height 23
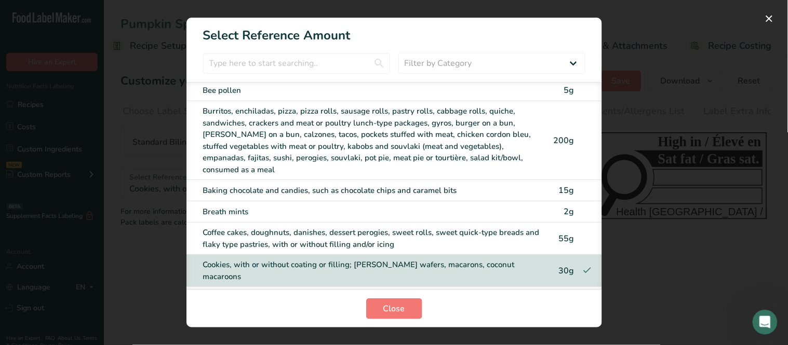
click at [248, 259] on div "Cookies, with or without coating or filling; graham wafers, macarons, coconut m…" at bounding box center [372, 270] width 339 height 23
click at [401, 320] on section "Close" at bounding box center [393, 309] width 415 height 38
click at [396, 310] on span "Close" at bounding box center [394, 309] width 22 height 12
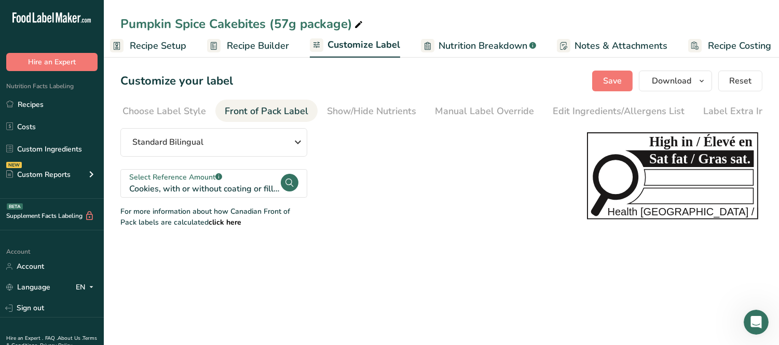
click at [247, 50] on span "Recipe Builder" at bounding box center [258, 46] width 62 height 14
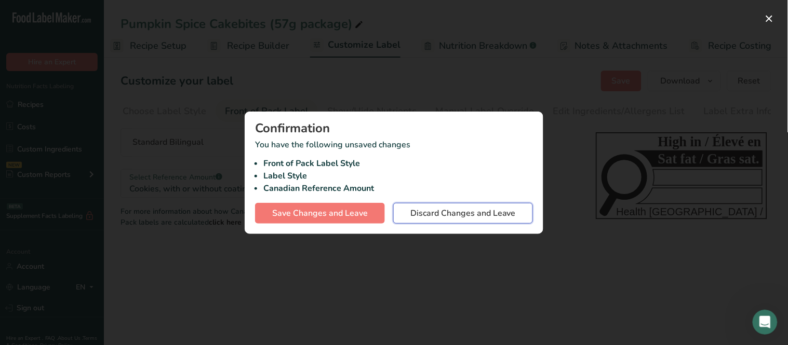
click at [412, 211] on span "Discard Changes and Leave" at bounding box center [462, 213] width 105 height 12
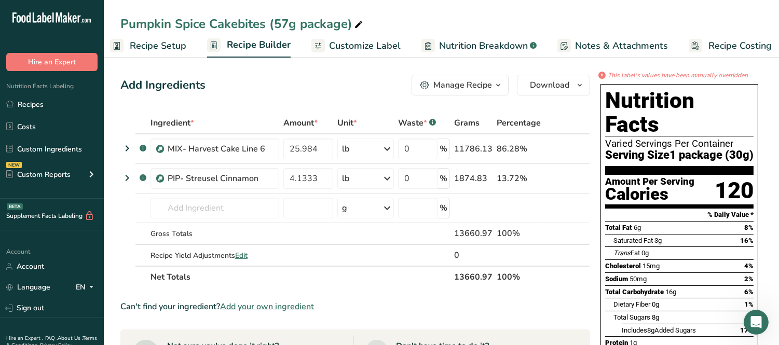
click at [165, 49] on span "Recipe Setup" at bounding box center [158, 46] width 57 height 14
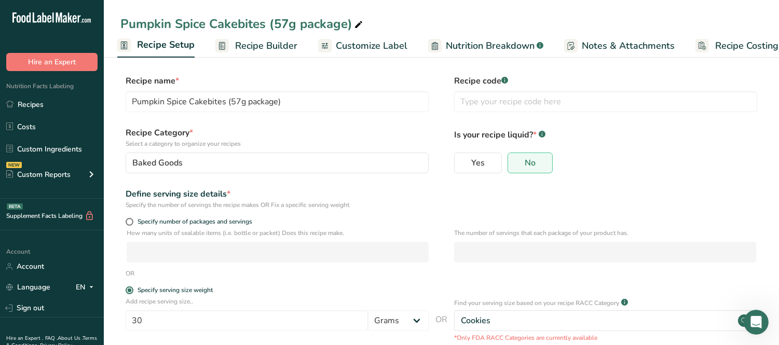
scroll to position [86, 0]
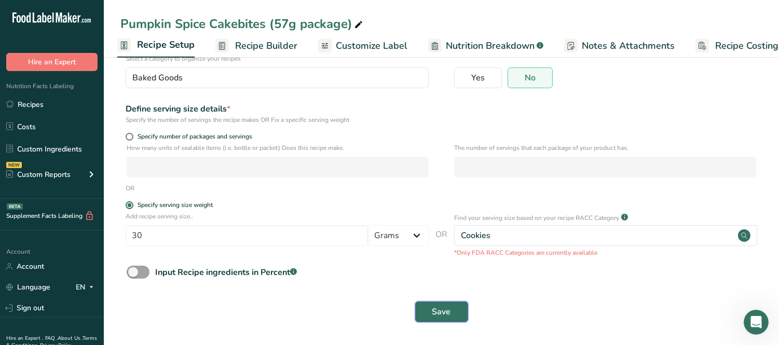
click at [455, 312] on button "Save" at bounding box center [441, 312] width 53 height 21
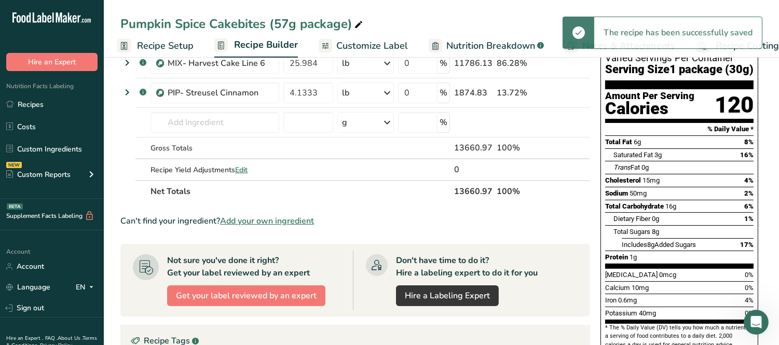
click at [363, 49] on span "Customize Label" at bounding box center [372, 46] width 72 height 14
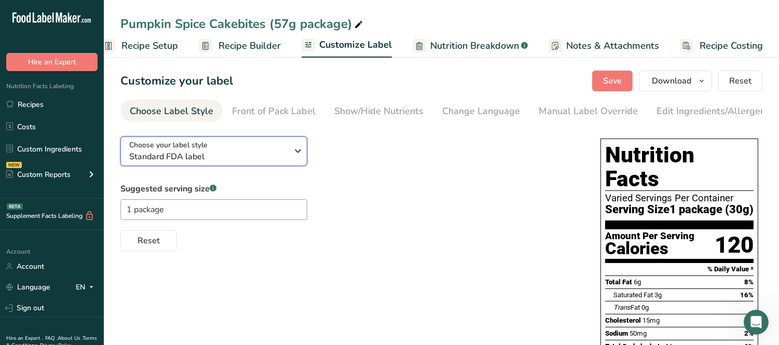
click at [292, 155] on icon "button" at bounding box center [298, 151] width 12 height 19
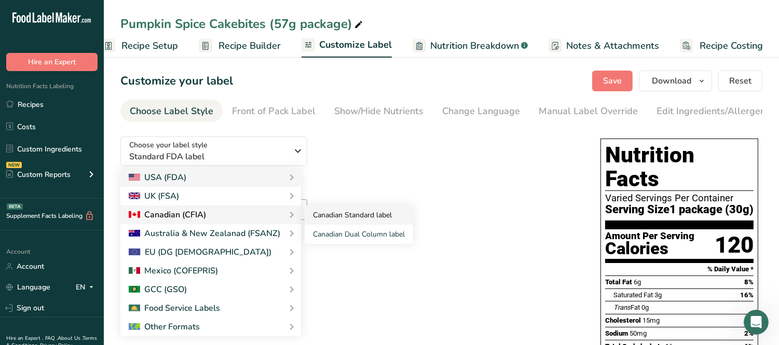
click at [334, 214] on link "Canadian Standard label" at bounding box center [359, 215] width 109 height 19
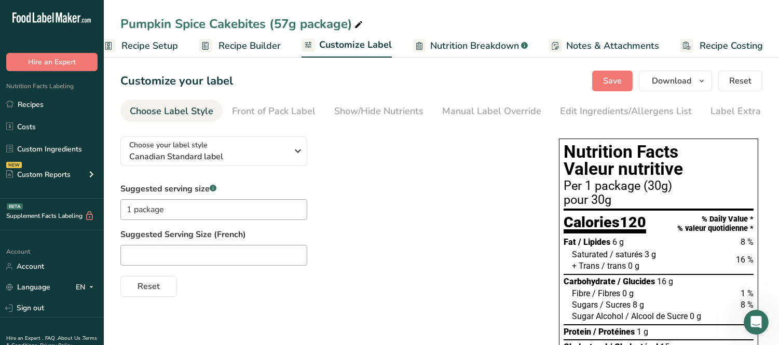
click at [352, 43] on span "Customize Label" at bounding box center [355, 45] width 73 height 14
click at [655, 85] on span "Download" at bounding box center [671, 81] width 39 height 12
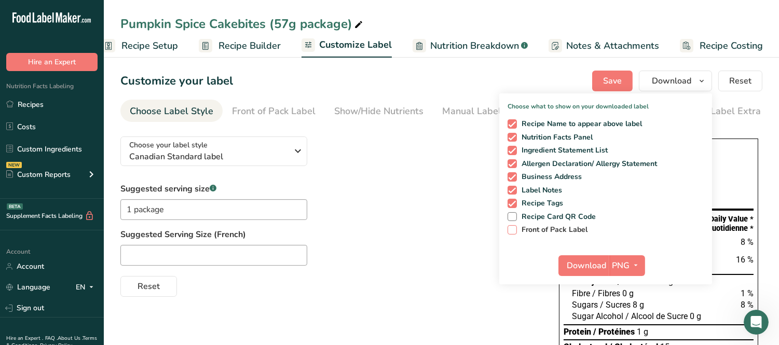
click at [516, 226] on span at bounding box center [512, 229] width 9 height 9
click at [515, 226] on input "Front of Pack Label" at bounding box center [511, 229] width 7 height 7
checkbox input "true"
click at [514, 199] on span at bounding box center [512, 203] width 9 height 9
click at [514, 200] on input "Recipe Tags" at bounding box center [511, 203] width 7 height 7
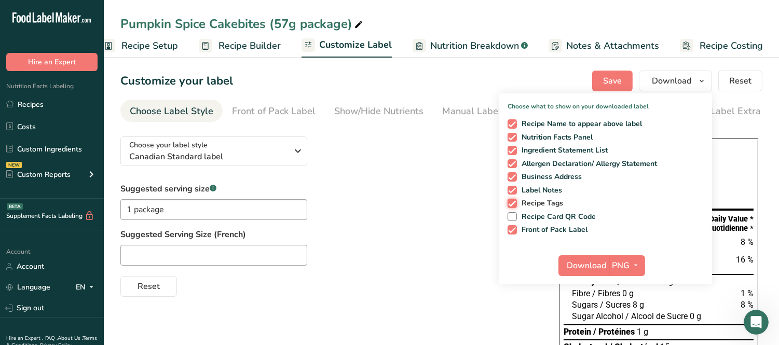
checkbox input "false"
click at [513, 190] on span at bounding box center [512, 190] width 9 height 9
click at [513, 190] on input "Label Notes" at bounding box center [511, 190] width 7 height 7
checkbox input "false"
click at [511, 177] on span at bounding box center [512, 176] width 9 height 9
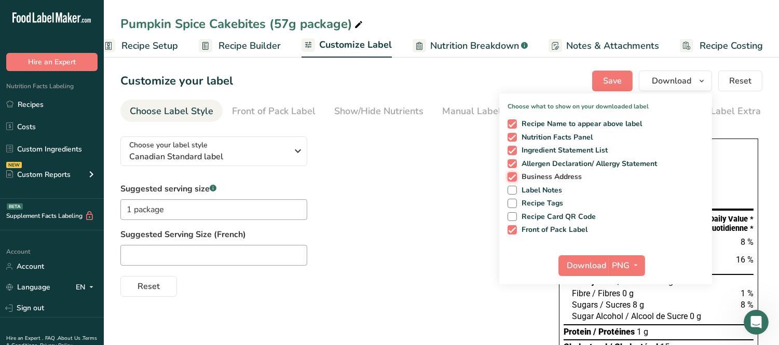
click at [511, 177] on input "Business Address" at bounding box center [511, 176] width 7 height 7
checkbox input "false"
click at [512, 163] on span at bounding box center [512, 163] width 9 height 9
click at [512, 163] on input "Allergen Declaration/ Allergy Statement" at bounding box center [511, 163] width 7 height 7
checkbox input "false"
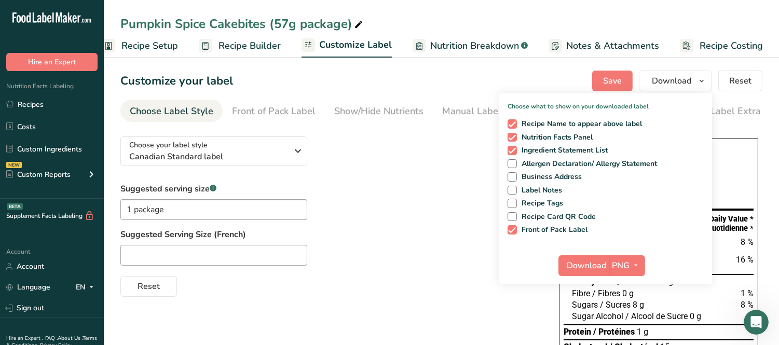
click at [512, 143] on div "Recipe Name to appear above label Nutrition Facts Panel Ingredient Statement Li…" at bounding box center [605, 174] width 213 height 119
click at [509, 138] on span at bounding box center [512, 137] width 9 height 9
click at [509, 138] on input "Nutrition Facts Panel" at bounding box center [511, 137] width 7 height 7
checkbox input "false"
click at [511, 124] on span at bounding box center [512, 123] width 9 height 9
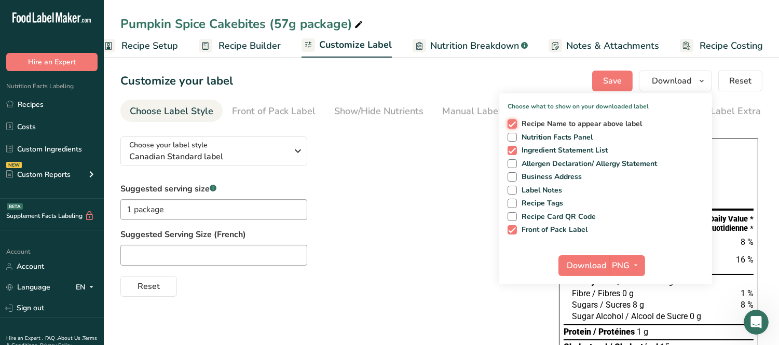
click at [511, 124] on input "Recipe Name to appear above label" at bounding box center [511, 123] width 7 height 7
checkbox input "false"
click at [511, 147] on span at bounding box center [512, 150] width 9 height 9
click at [511, 147] on input "Ingredient Statement List" at bounding box center [511, 150] width 7 height 7
checkbox input "false"
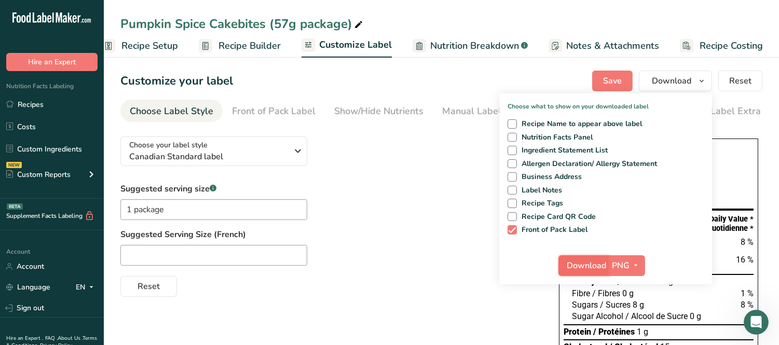
click at [593, 262] on span "Download" at bounding box center [586, 266] width 39 height 12
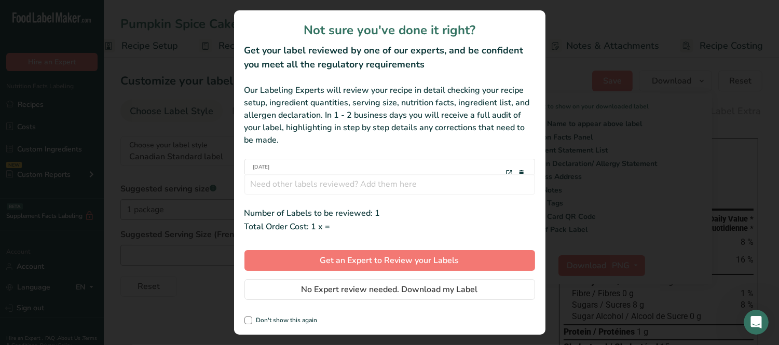
scroll to position [0, 10]
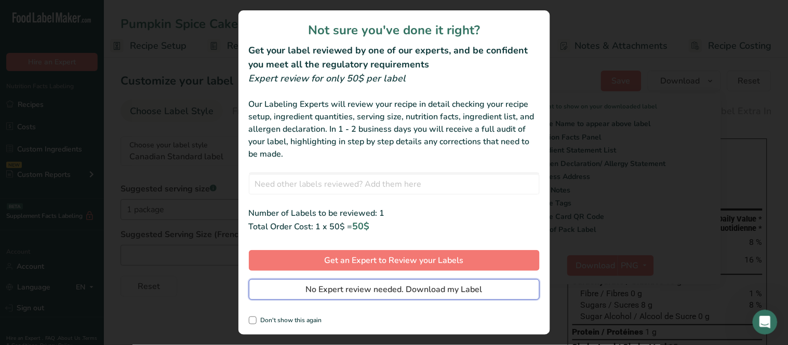
click at [468, 286] on span "No Expert review needed. Download my Label" at bounding box center [394, 289] width 177 height 12
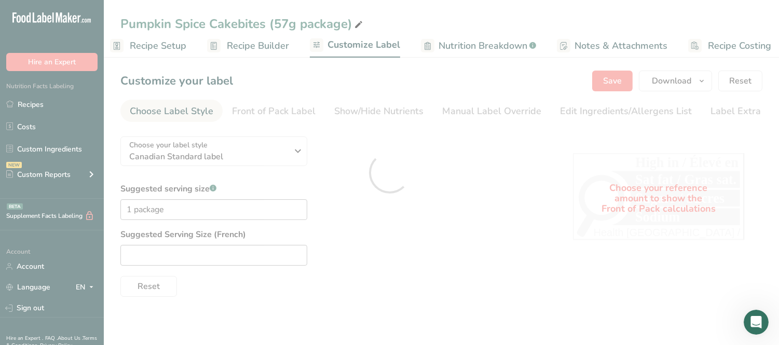
scroll to position [0, 0]
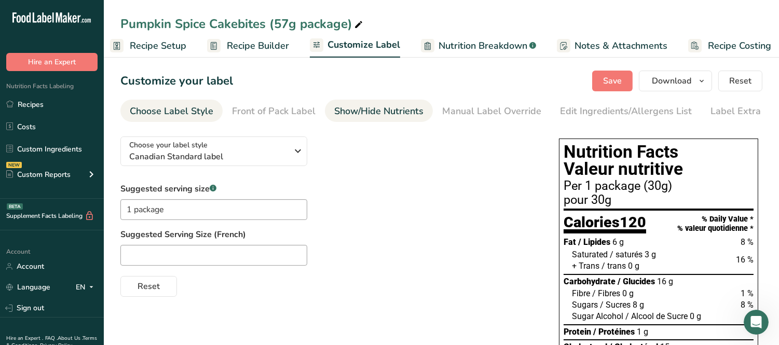
click at [309, 113] on div "Front of Pack Label" at bounding box center [274, 111] width 84 height 14
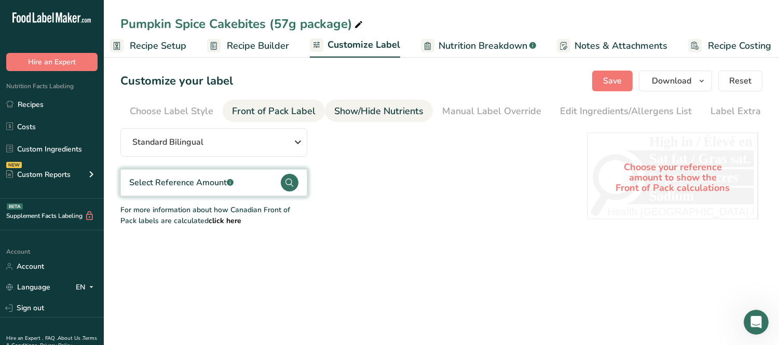
scroll to position [0, 16]
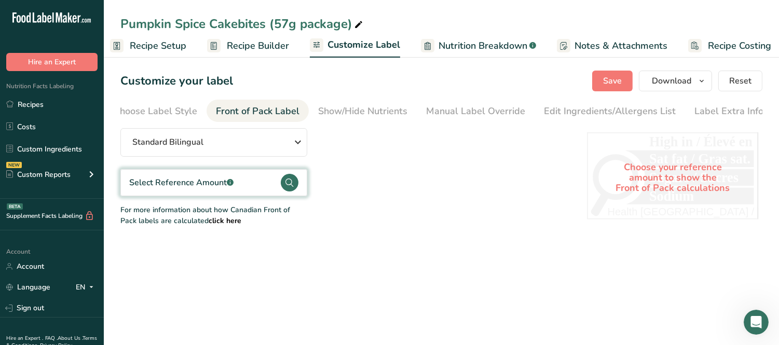
click at [253, 174] on div "Select Reference Amount .a-a{fill:#347362;}.b-a{fill:#fff;}" at bounding box center [213, 182] width 187 height 27
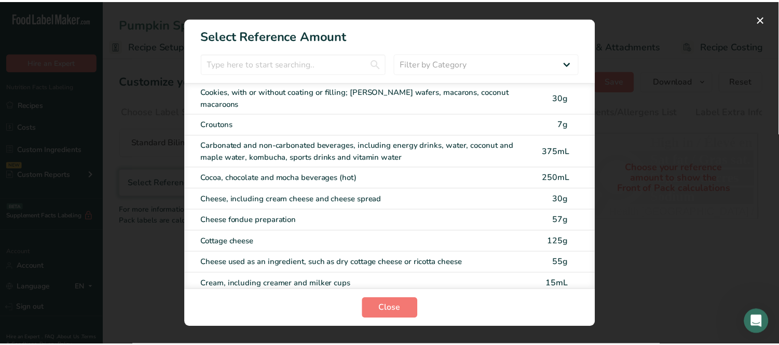
scroll to position [577, 0]
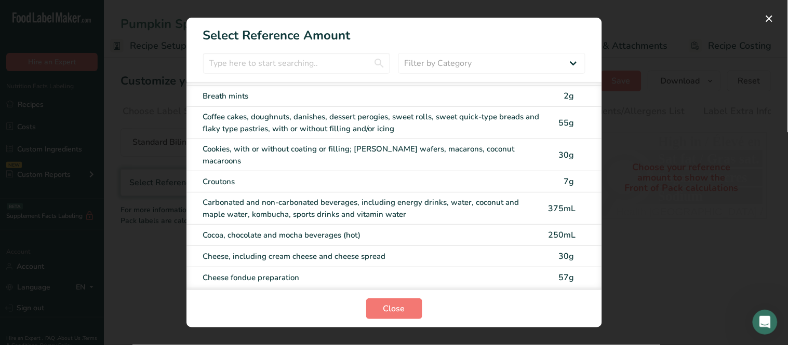
click at [250, 143] on div "Cookies, with or without coating or filling; graham wafers, macarons, coconut m…" at bounding box center [372, 154] width 339 height 23
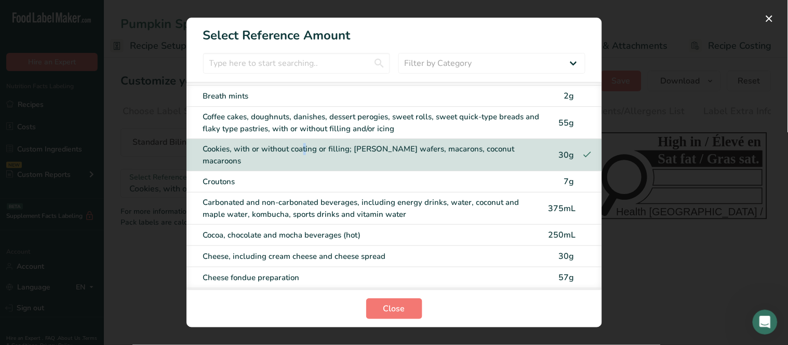
click at [250, 143] on div "Cookies, with or without coating or filling; graham wafers, macarons, coconut m…" at bounding box center [372, 154] width 339 height 23
click at [387, 307] on span "Close" at bounding box center [394, 309] width 22 height 12
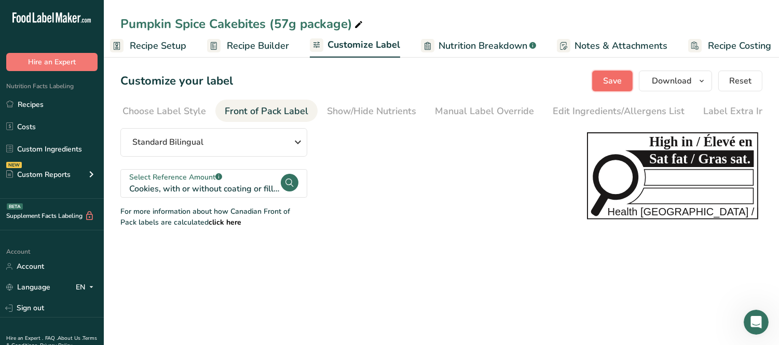
click at [625, 84] on button "Save" at bounding box center [612, 81] width 40 height 21
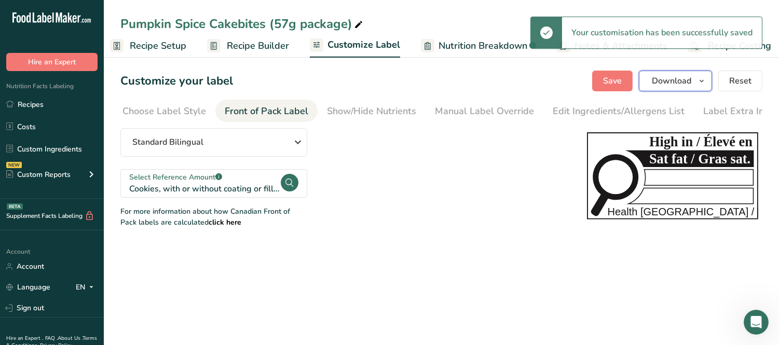
click at [664, 79] on span "Download" at bounding box center [671, 81] width 39 height 12
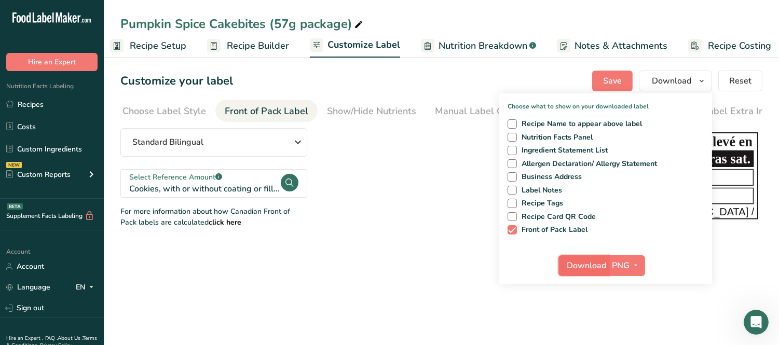
click at [590, 262] on span "Download" at bounding box center [586, 266] width 39 height 12
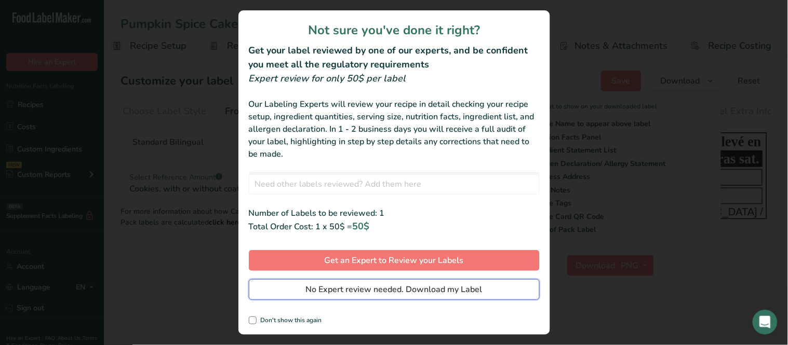
click at [457, 287] on span "No Expert review needed. Download my Label" at bounding box center [394, 289] width 177 height 12
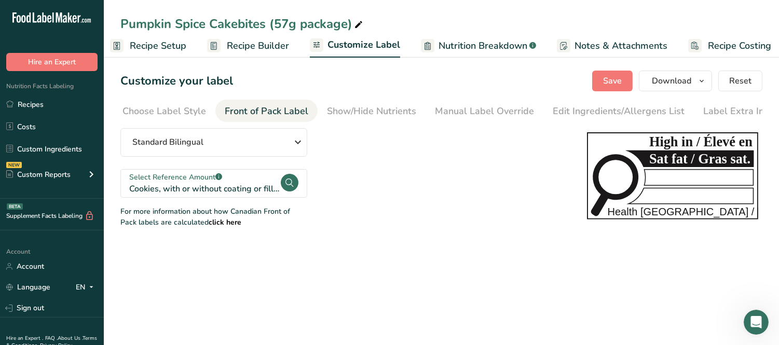
click at [240, 40] on span "Recipe Builder" at bounding box center [258, 46] width 62 height 14
click at [240, 43] on span "Recipe Builder" at bounding box center [258, 46] width 62 height 14
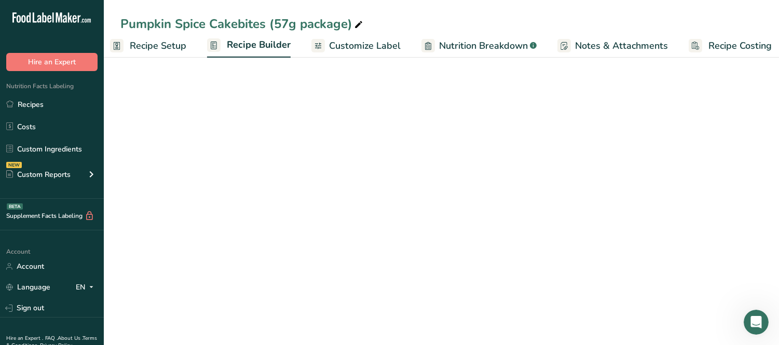
scroll to position [0, 19]
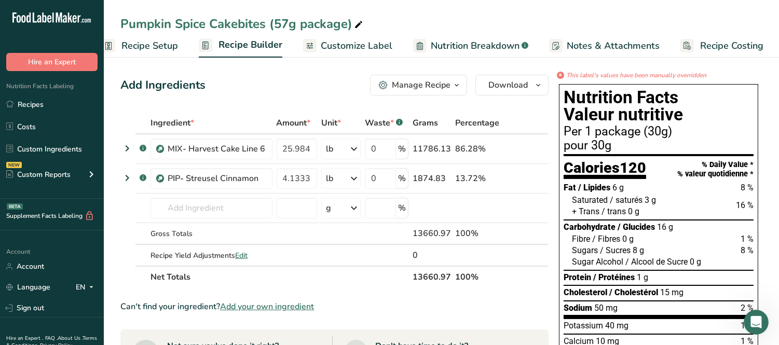
click at [344, 48] on span "Customize Label" at bounding box center [357, 46] width 72 height 14
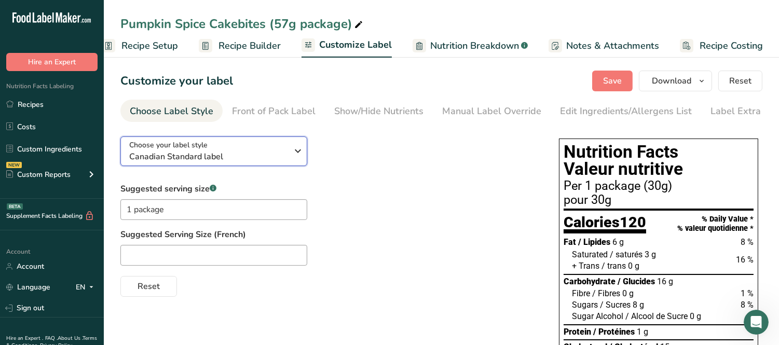
click at [188, 161] on span "Canadian Standard label" at bounding box center [208, 157] width 158 height 12
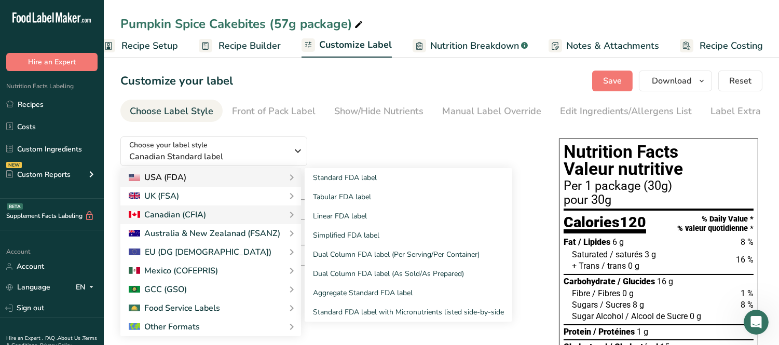
click at [168, 177] on div "USA (FDA)" at bounding box center [158, 177] width 58 height 12
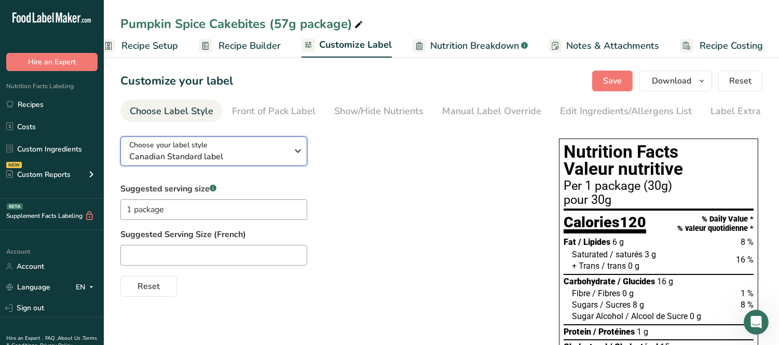
drag, startPoint x: 259, startPoint y: 146, endPoint x: 260, endPoint y: 160, distance: 14.1
click at [259, 147] on div "Choose your label style Canadian Standard label" at bounding box center [208, 151] width 158 height 23
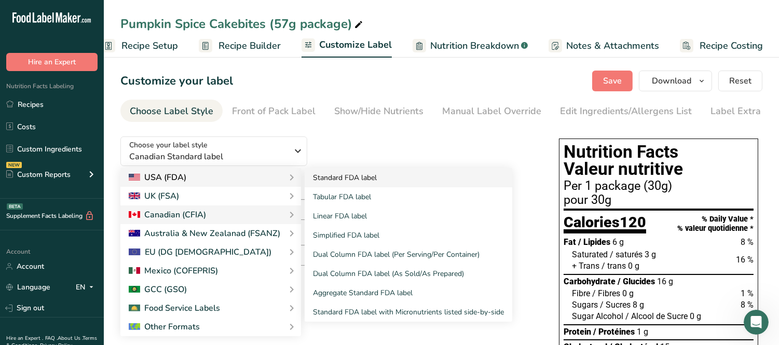
click at [341, 187] on link "Standard FDA label" at bounding box center [409, 177] width 208 height 19
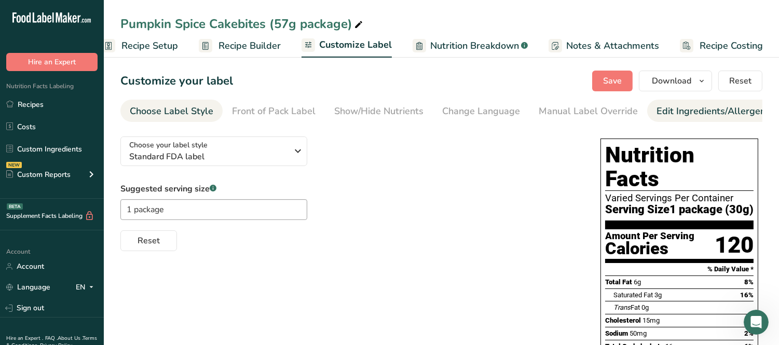
drag, startPoint x: 665, startPoint y: 111, endPoint x: 536, endPoint y: 121, distance: 129.7
click at [665, 111] on div "Edit Ingredients/Allergens List" at bounding box center [723, 111] width 132 height 14
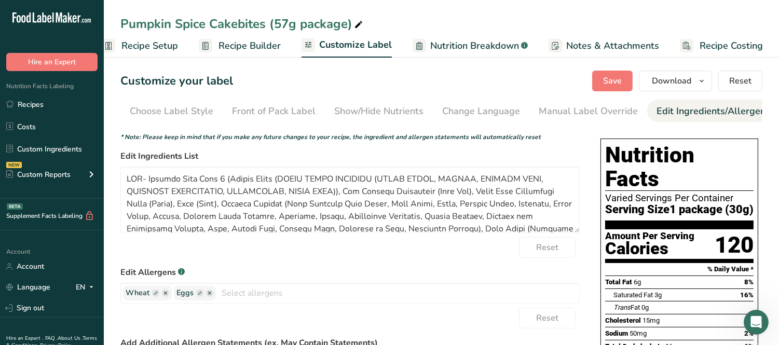
scroll to position [0, 112]
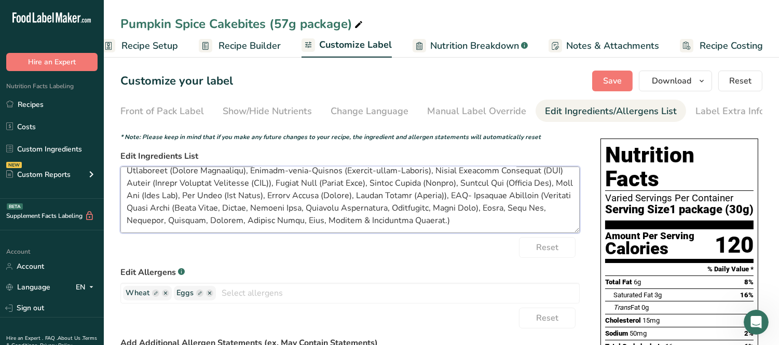
drag, startPoint x: 127, startPoint y: 181, endPoint x: 590, endPoint y: 298, distance: 477.6
paste textarea "ENRICHED WHEAT FLOUR (WHEAT FLOUR, NIACIN, REDUCED IRON, THIAMINE MONONITRATE, …"
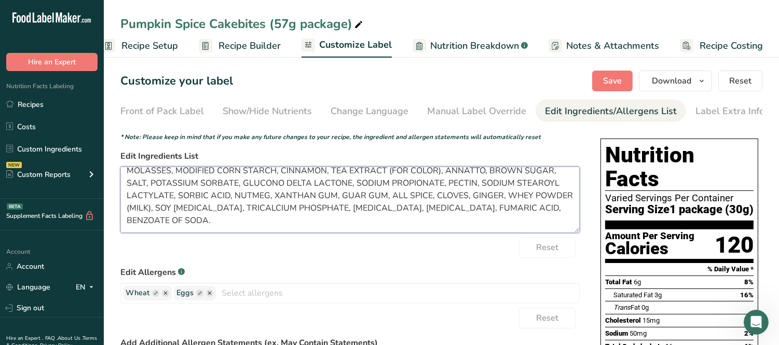
scroll to position [33, 0]
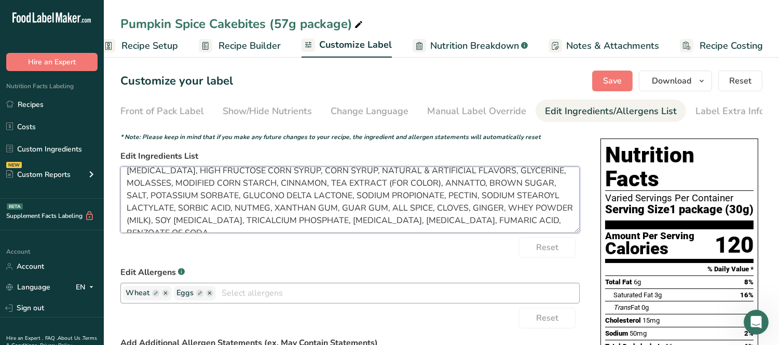
type textarea "ENRICHED WHEAT FLOUR (WHEAT FLOUR, NIACIN, REDUCED IRON, THIAMINE MONONITRATE, …"
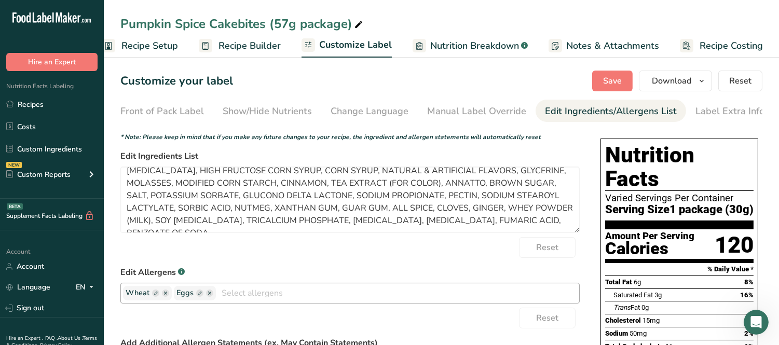
click at [249, 292] on input "text" at bounding box center [397, 293] width 363 height 16
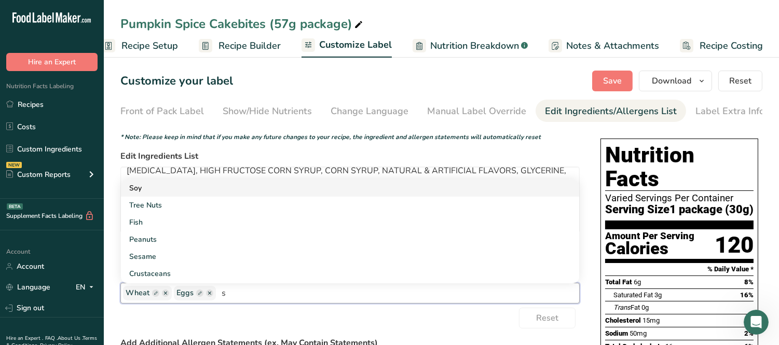
type input "s"
click at [159, 189] on link "Soy" at bounding box center [350, 188] width 458 height 17
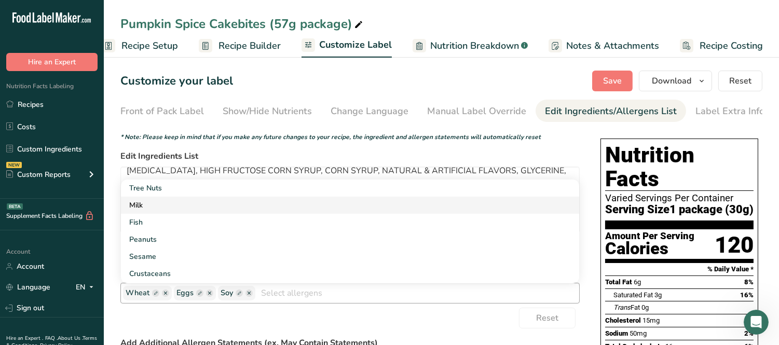
click at [167, 211] on link "Milk" at bounding box center [350, 205] width 458 height 17
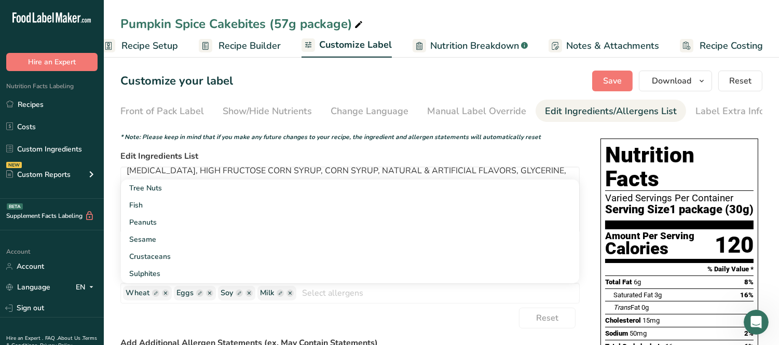
click at [350, 314] on div "Reset" at bounding box center [350, 318] width 460 height 21
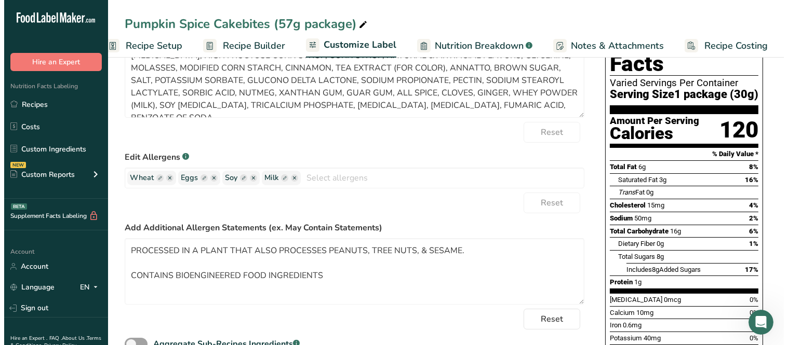
scroll to position [173, 0]
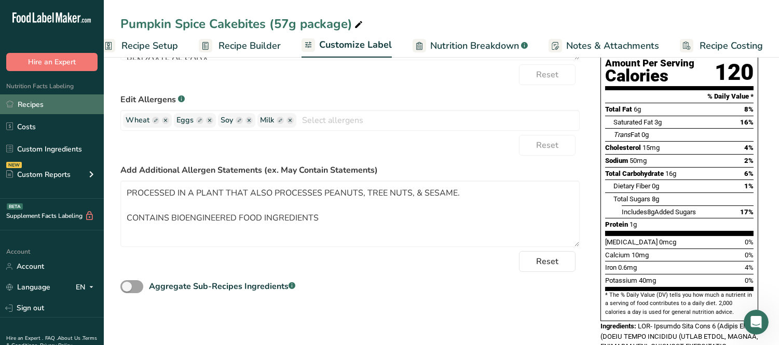
click at [58, 104] on link "Recipes" at bounding box center [52, 104] width 104 height 20
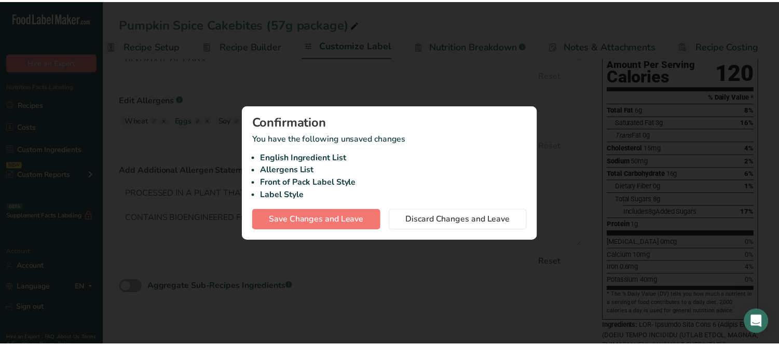
scroll to position [0, 10]
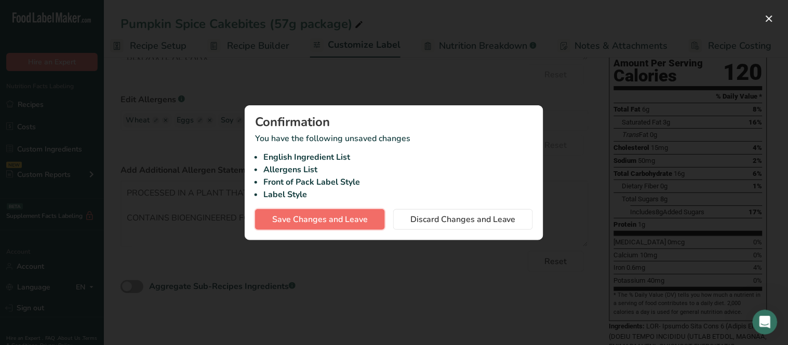
click at [330, 212] on button "Save Changes and Leave" at bounding box center [320, 219] width 130 height 21
